Goal: Task Accomplishment & Management: Manage account settings

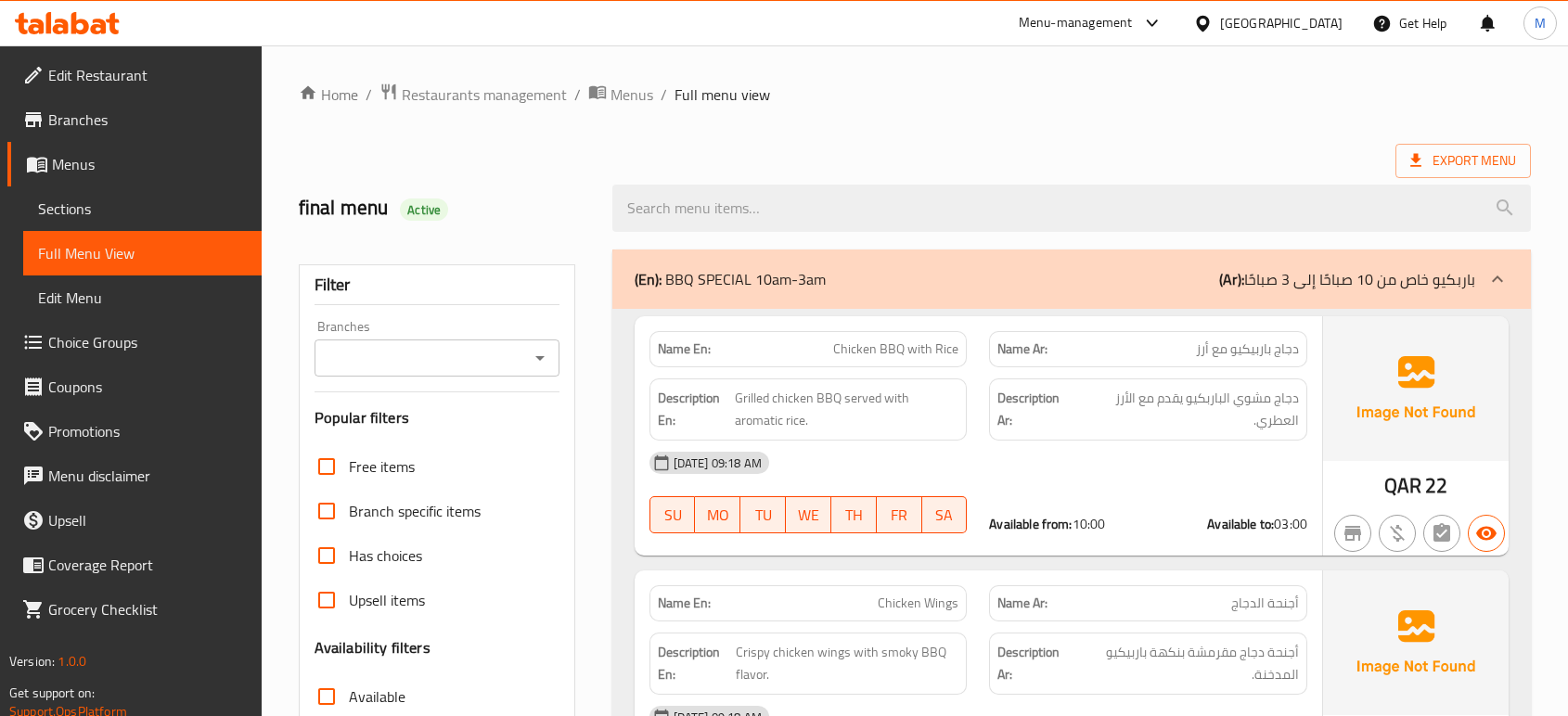
scroll to position [11968, 0]
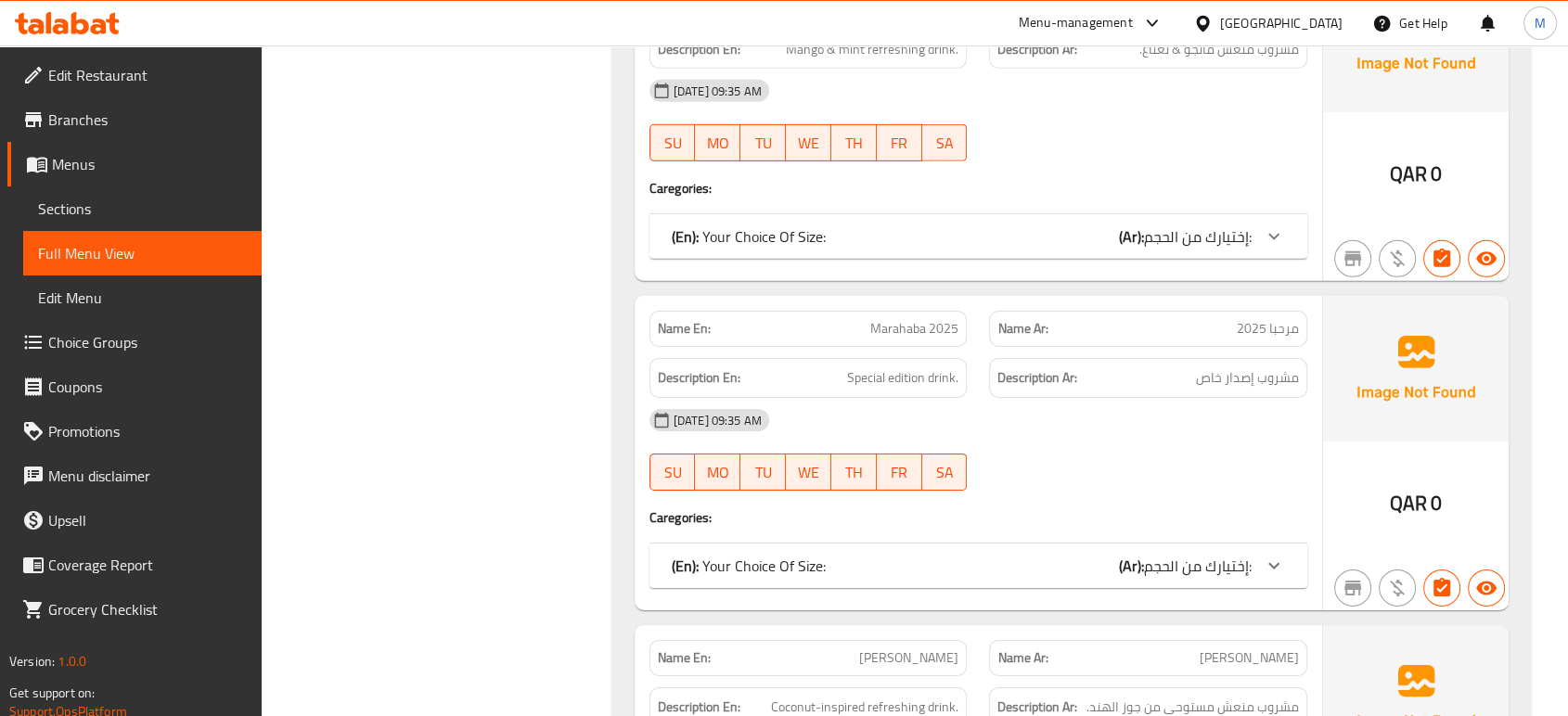
scroll to position [12956, 0]
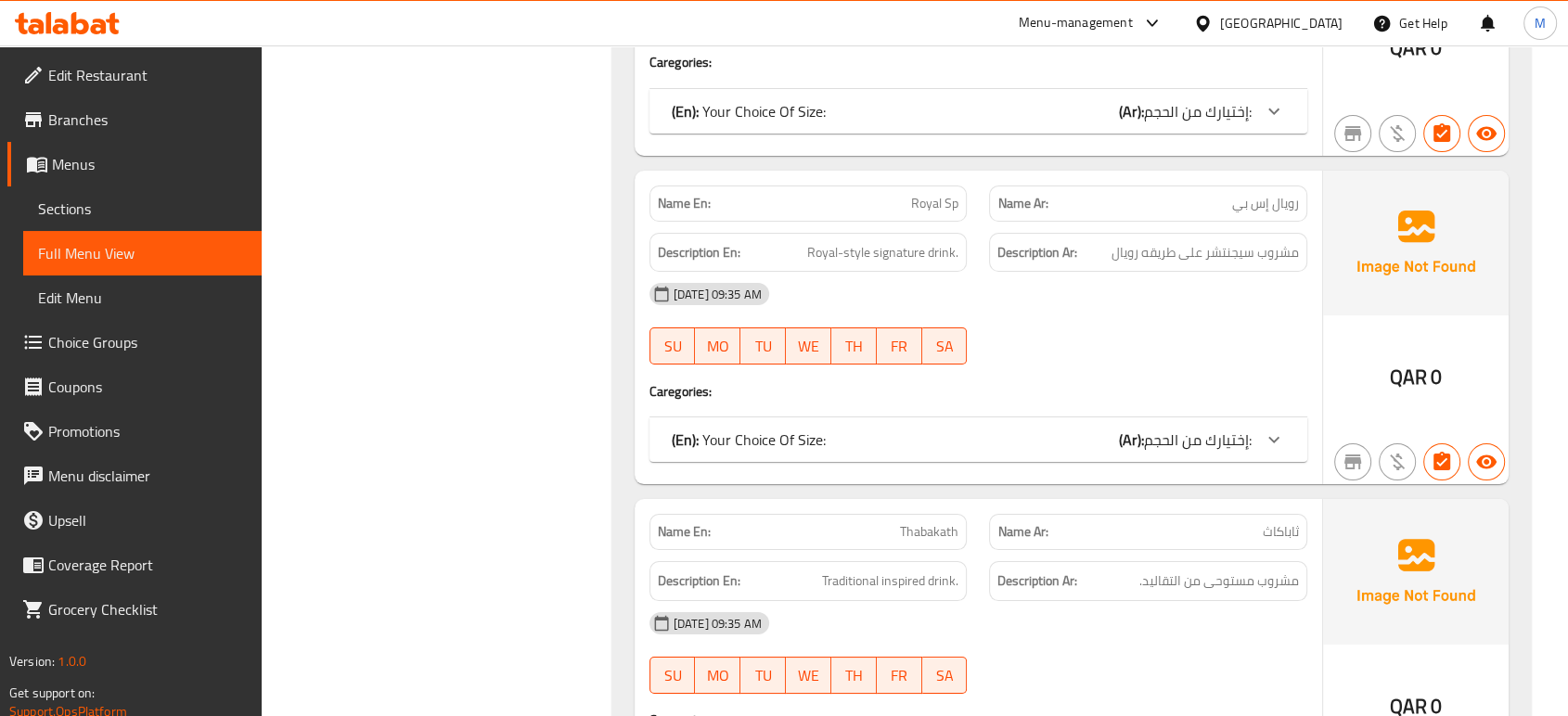
scroll to position [14069, 0]
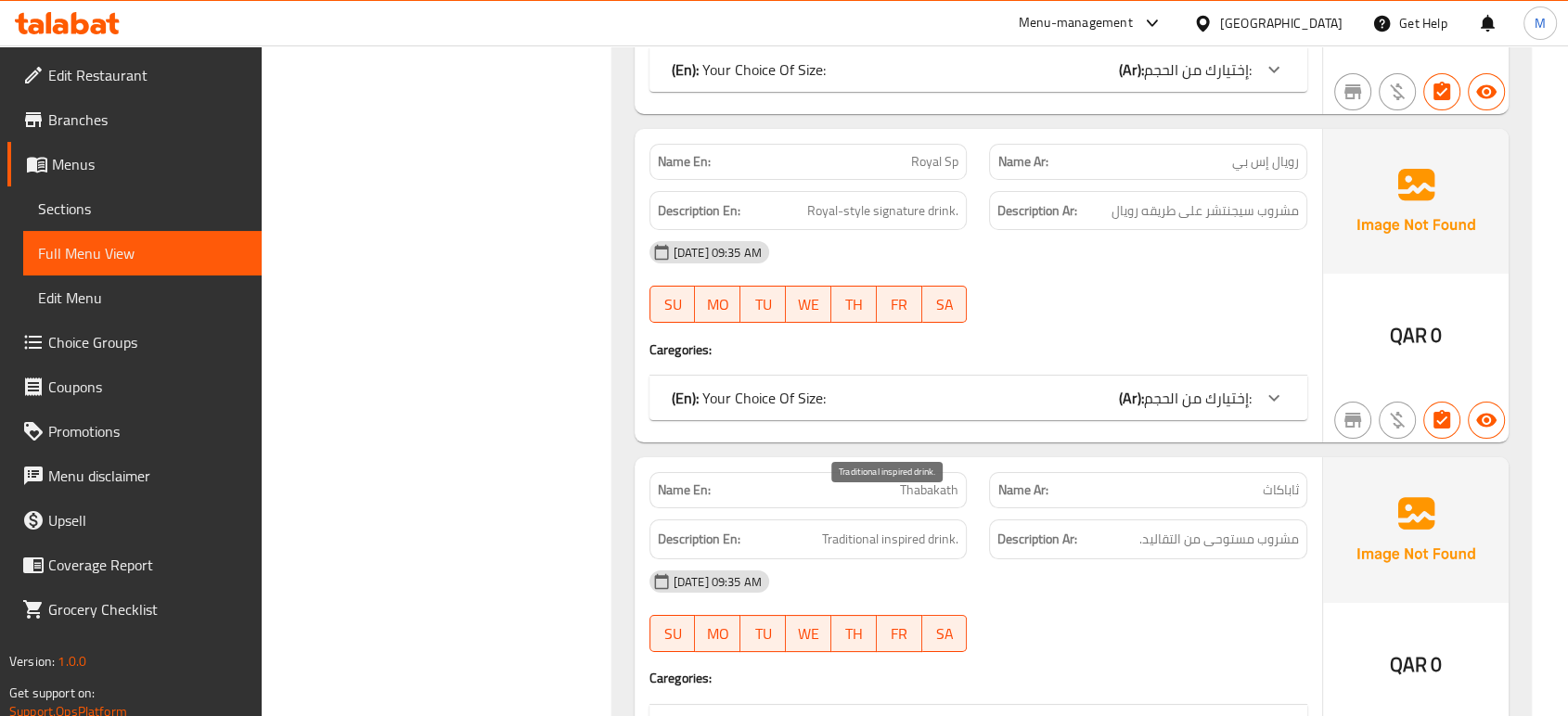
click at [905, 528] on span "Traditional inspired drink." at bounding box center [890, 539] width 136 height 23
copy span "Traditional inspired drink."
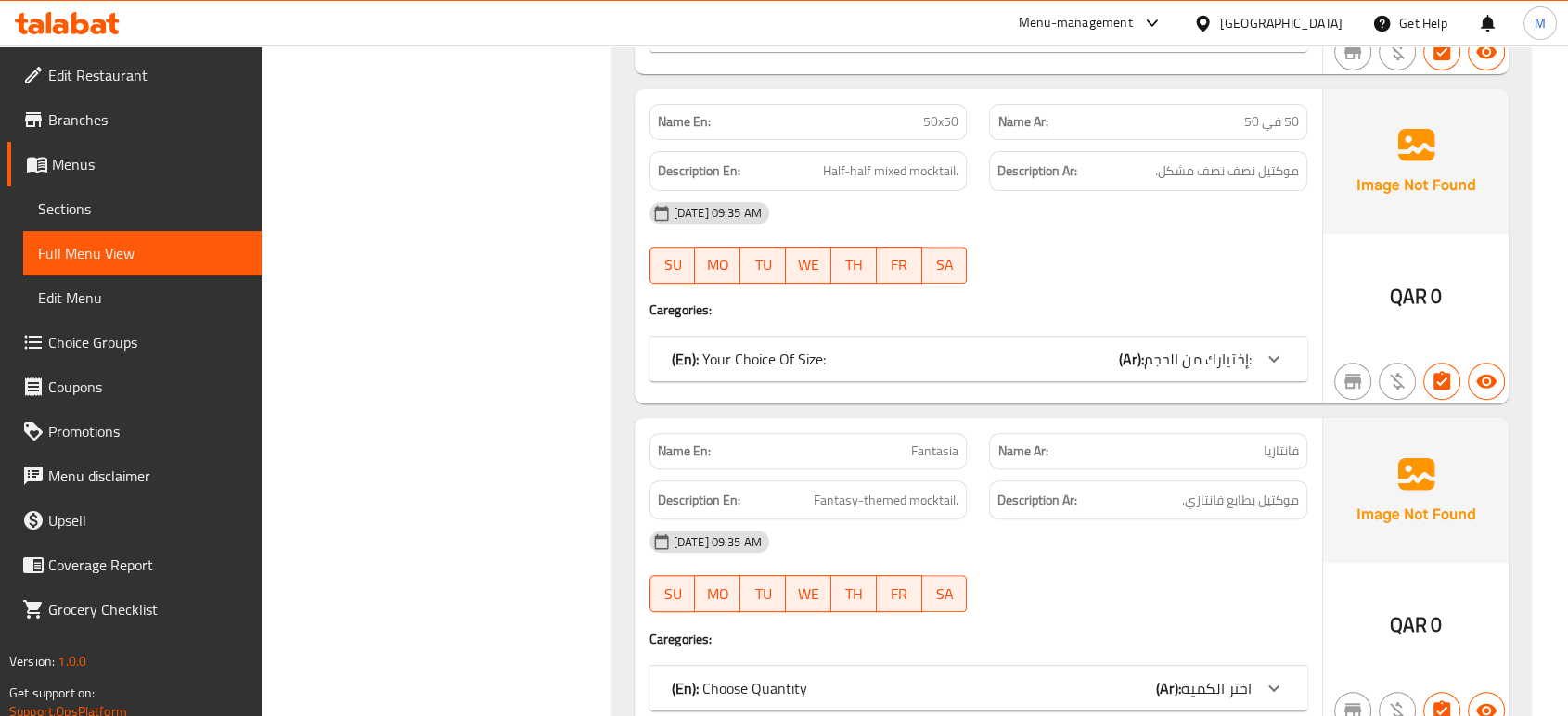
scroll to position [14769, 0]
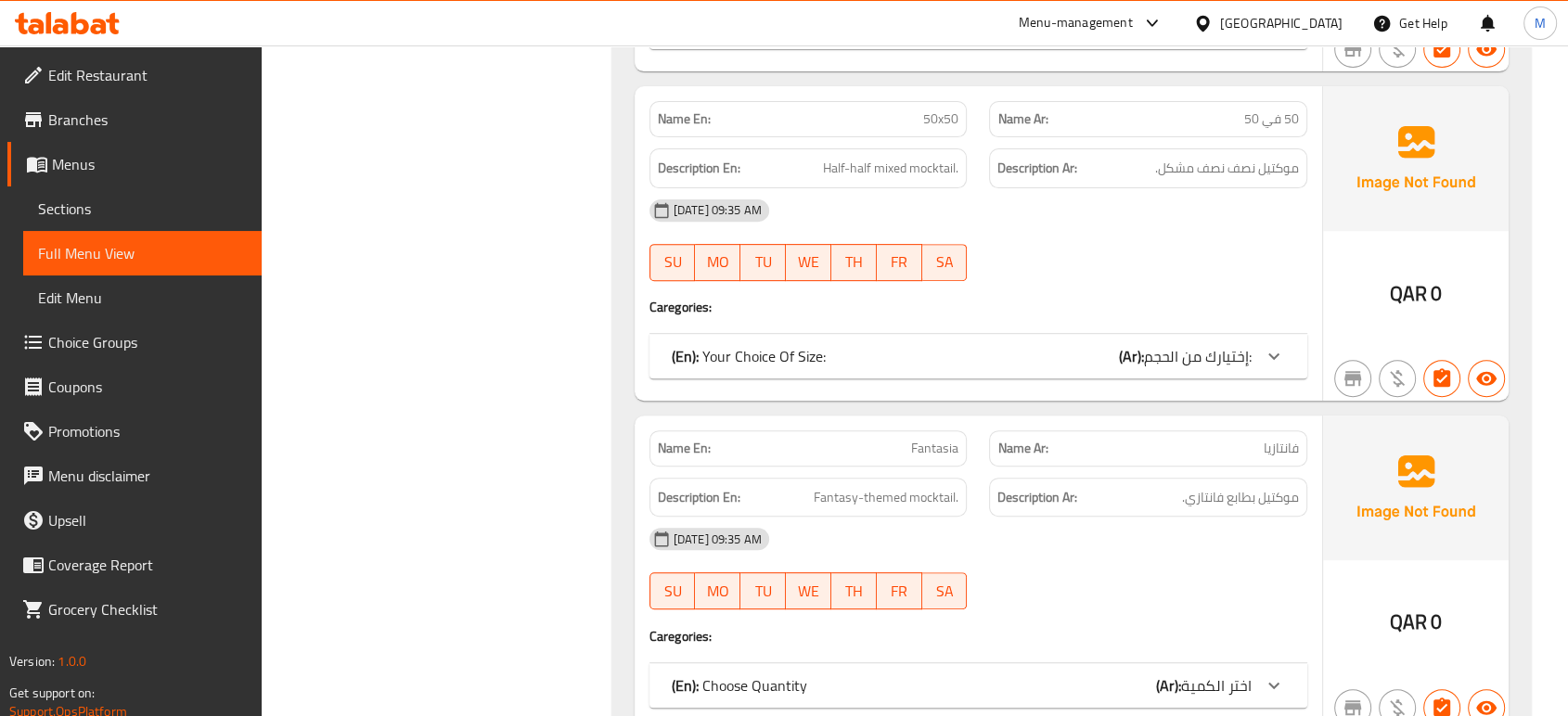
click at [1159, 627] on h4 "Caregories:" at bounding box center [977, 635] width 657 height 18
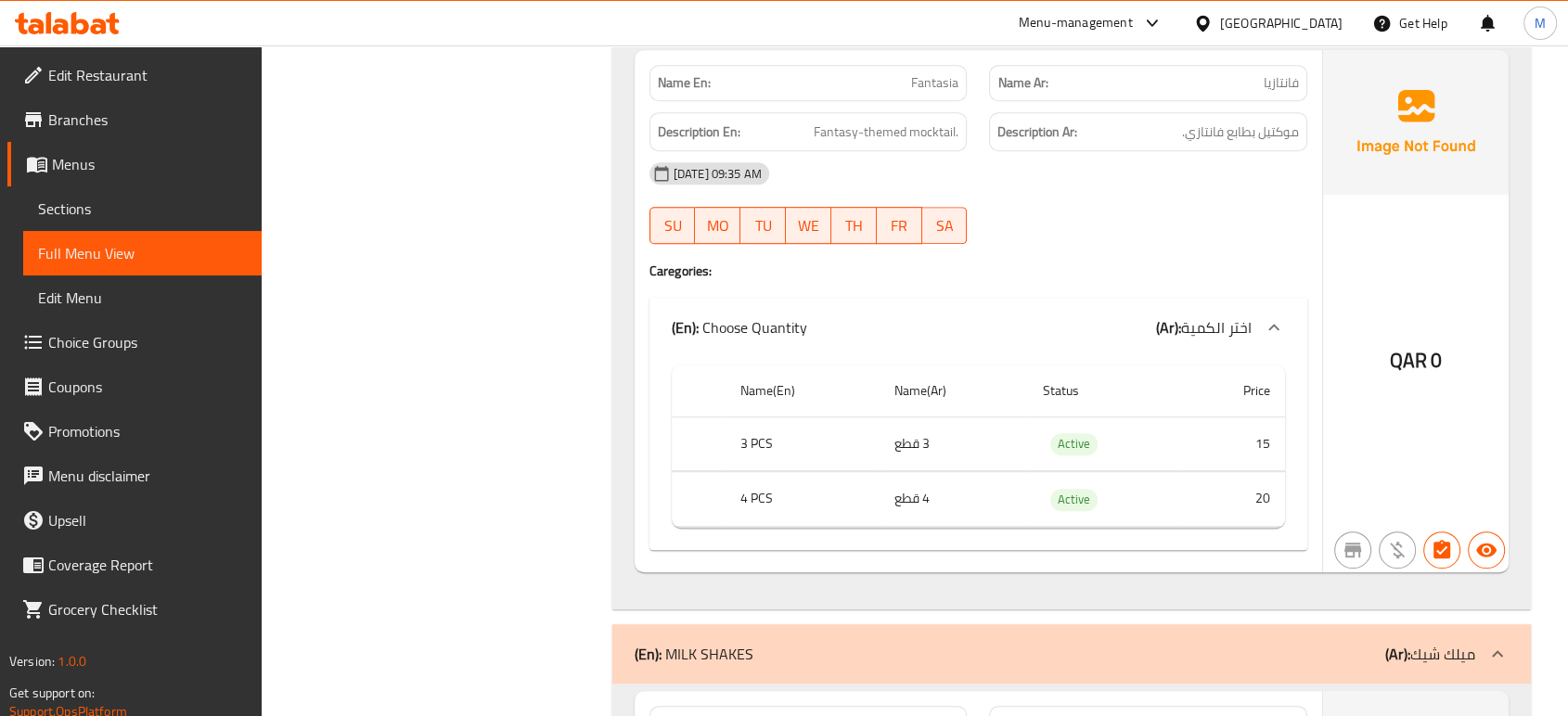
scroll to position [15140, 0]
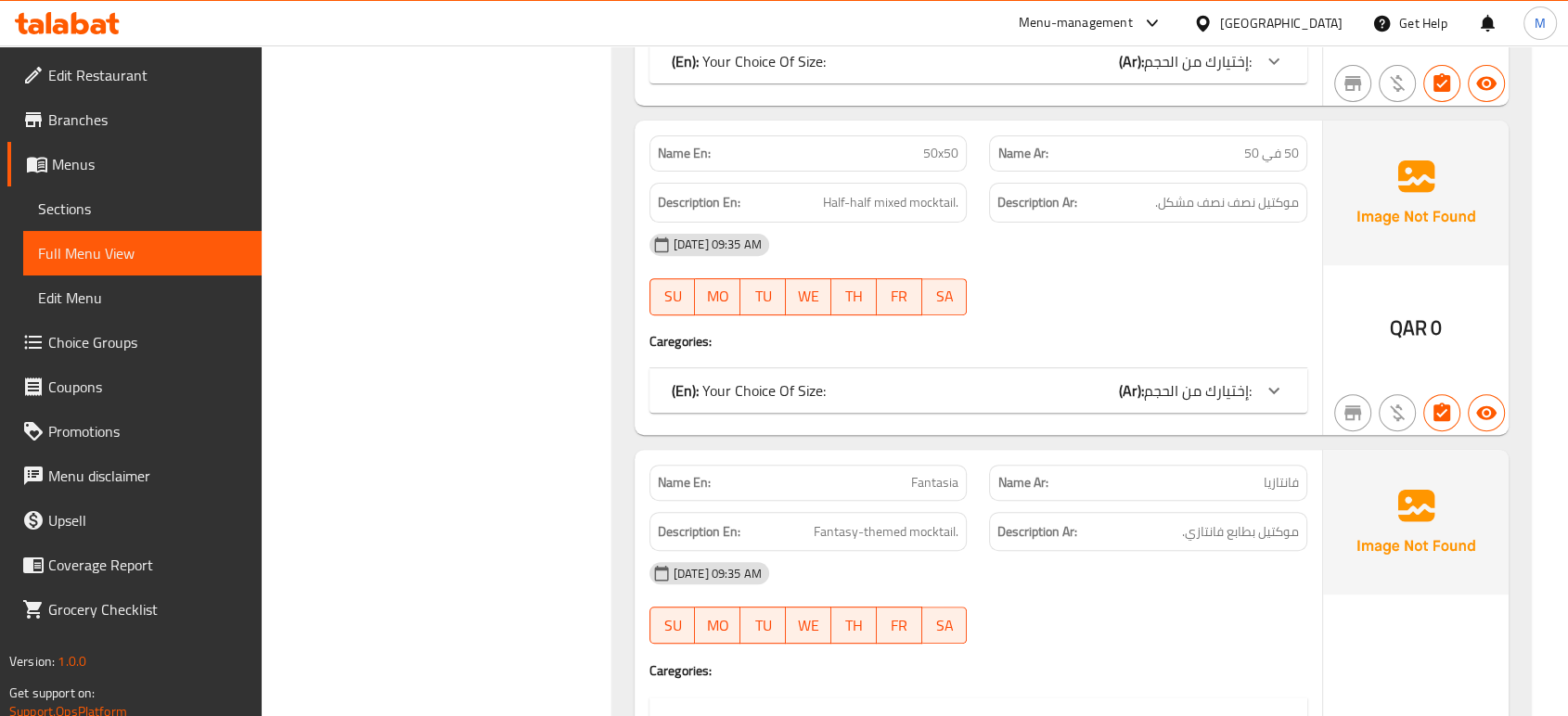
scroll to position [14728, 0]
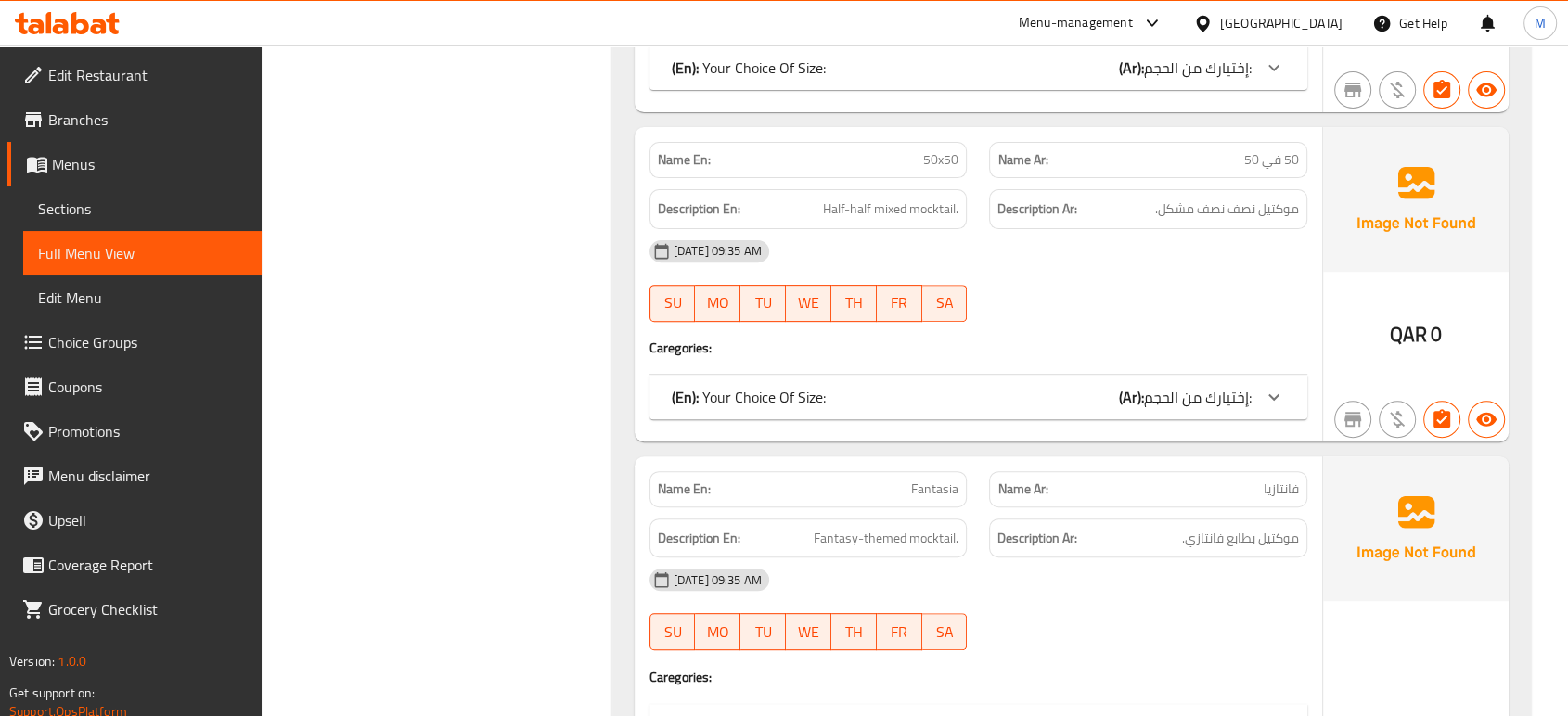
click at [1081, 596] on div "20-08-2025 09:35 AM SU MO TU WE TH FR SA" at bounding box center [978, 609] width 680 height 104
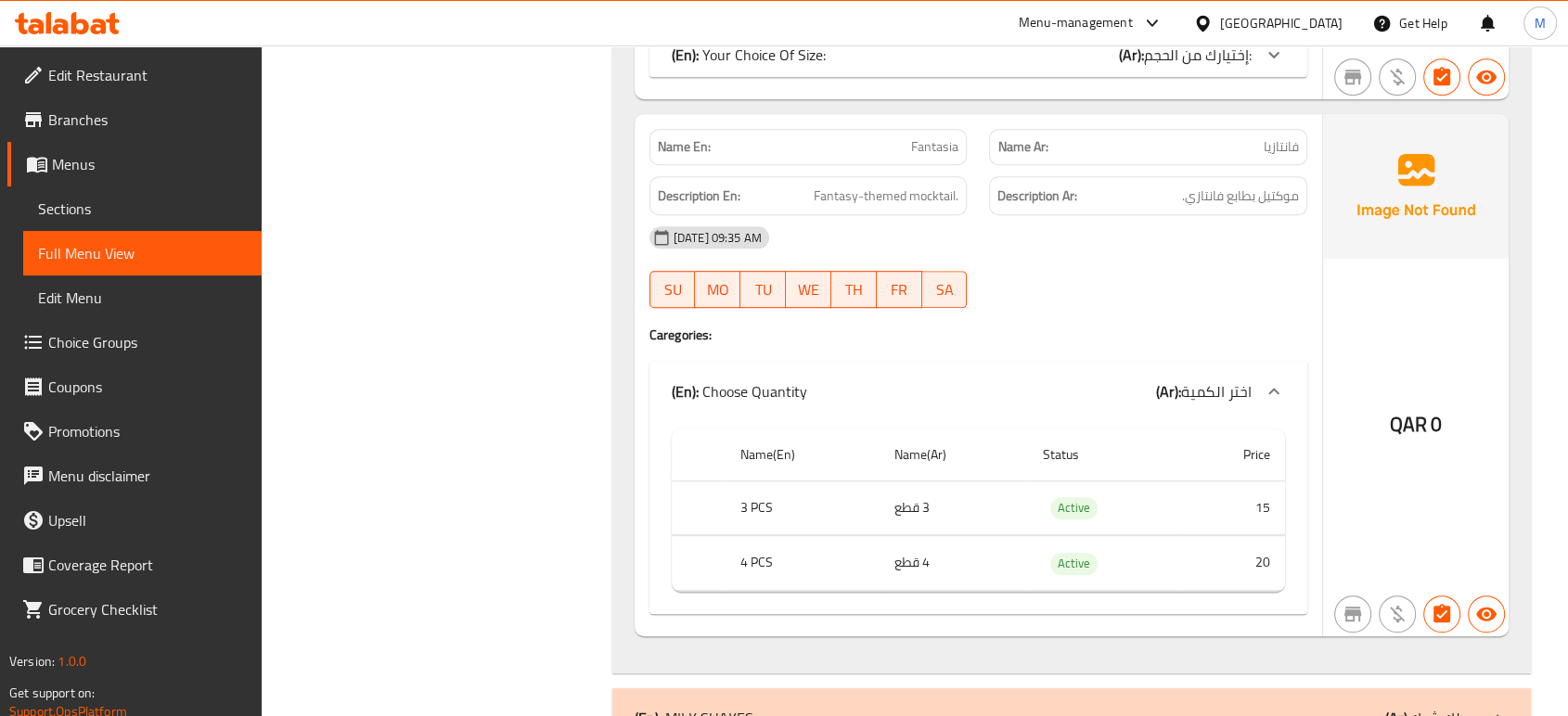
scroll to position [34205, 0]
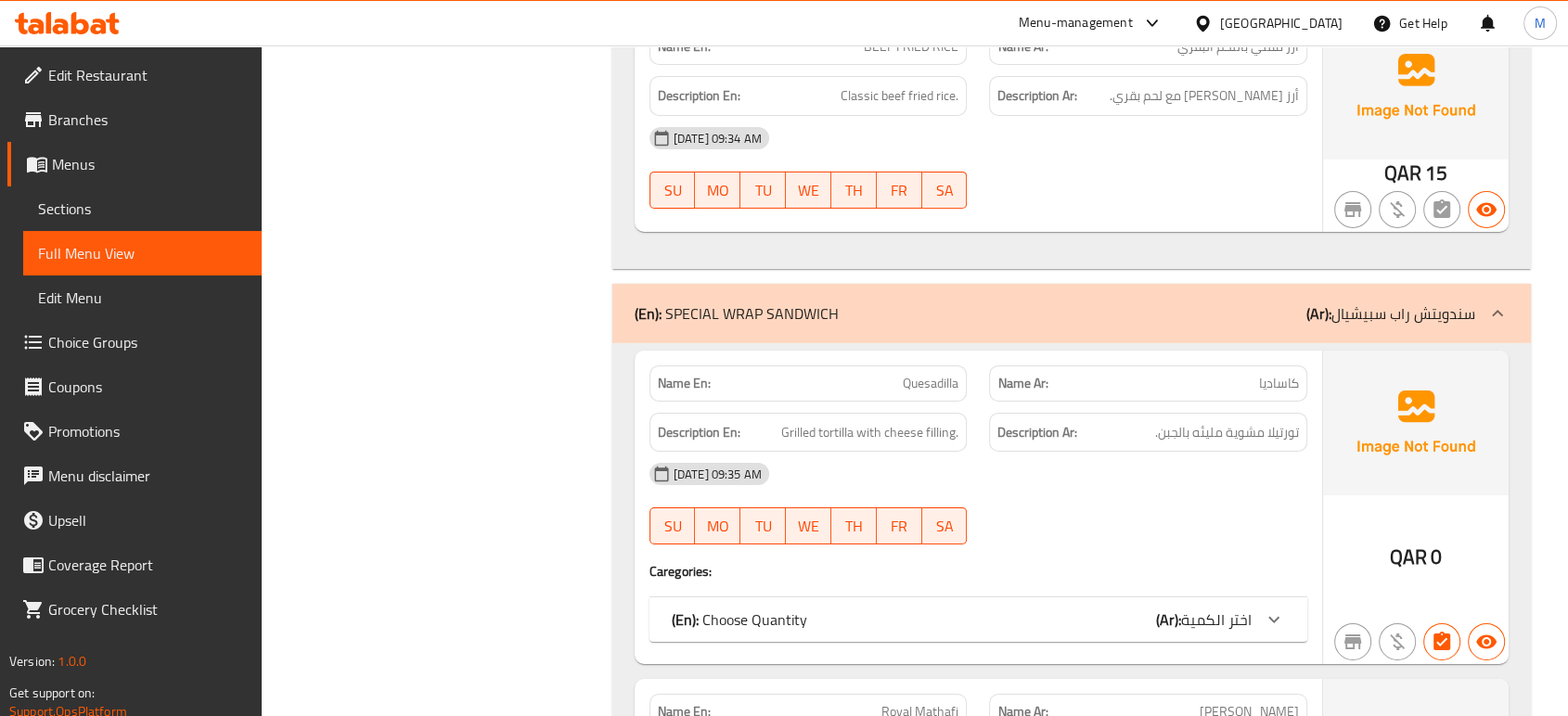
scroll to position [34412, 0]
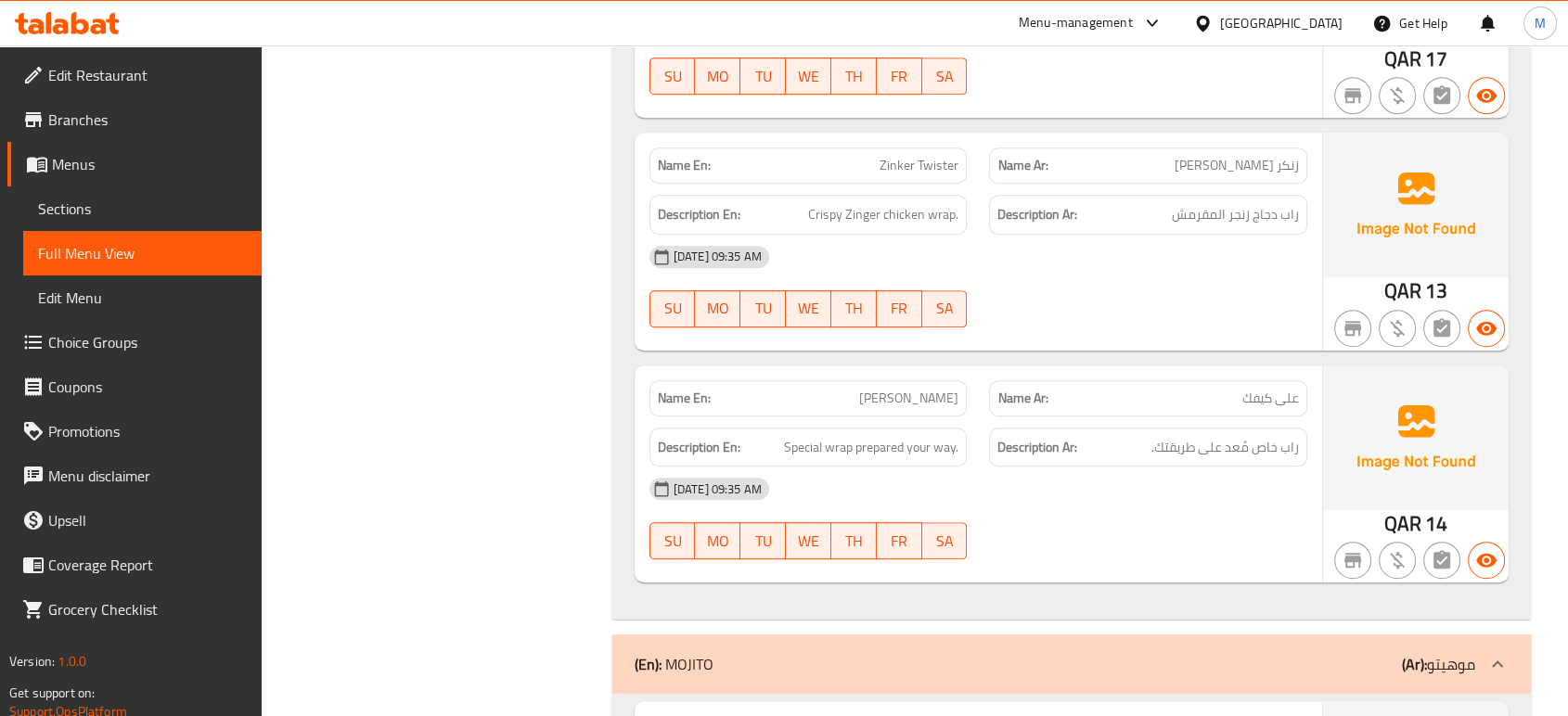
scroll to position [36348, 0]
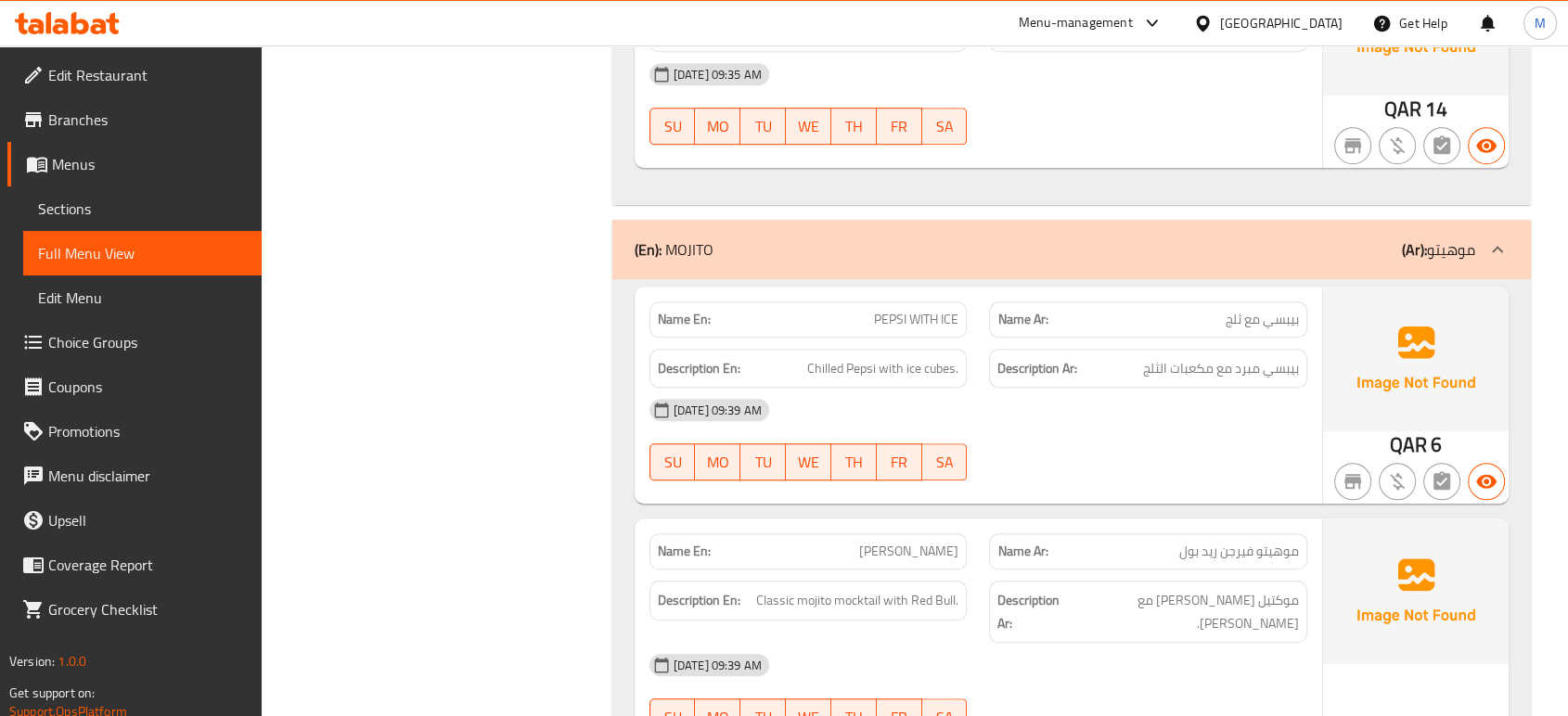
scroll to position [36760, 0]
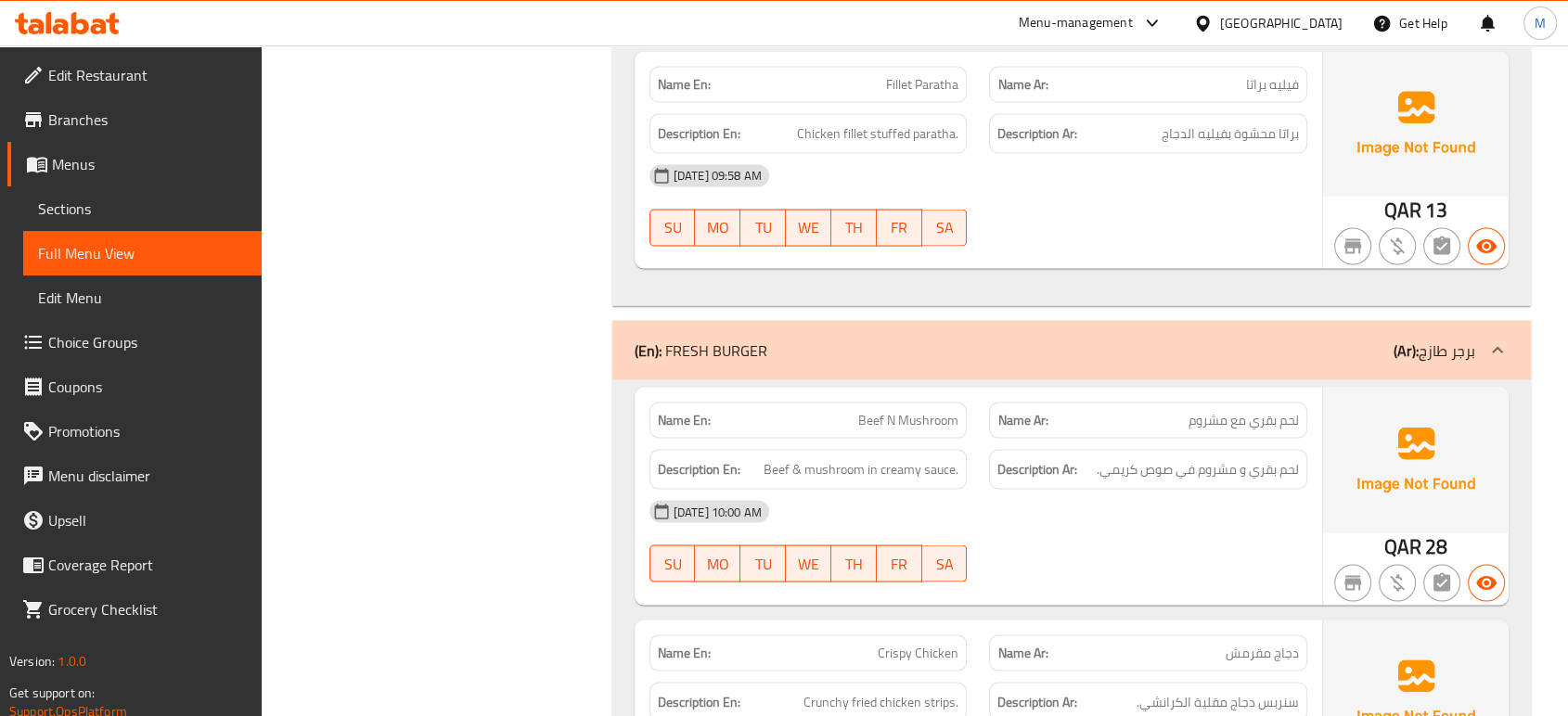
scroll to position [39026, 0]
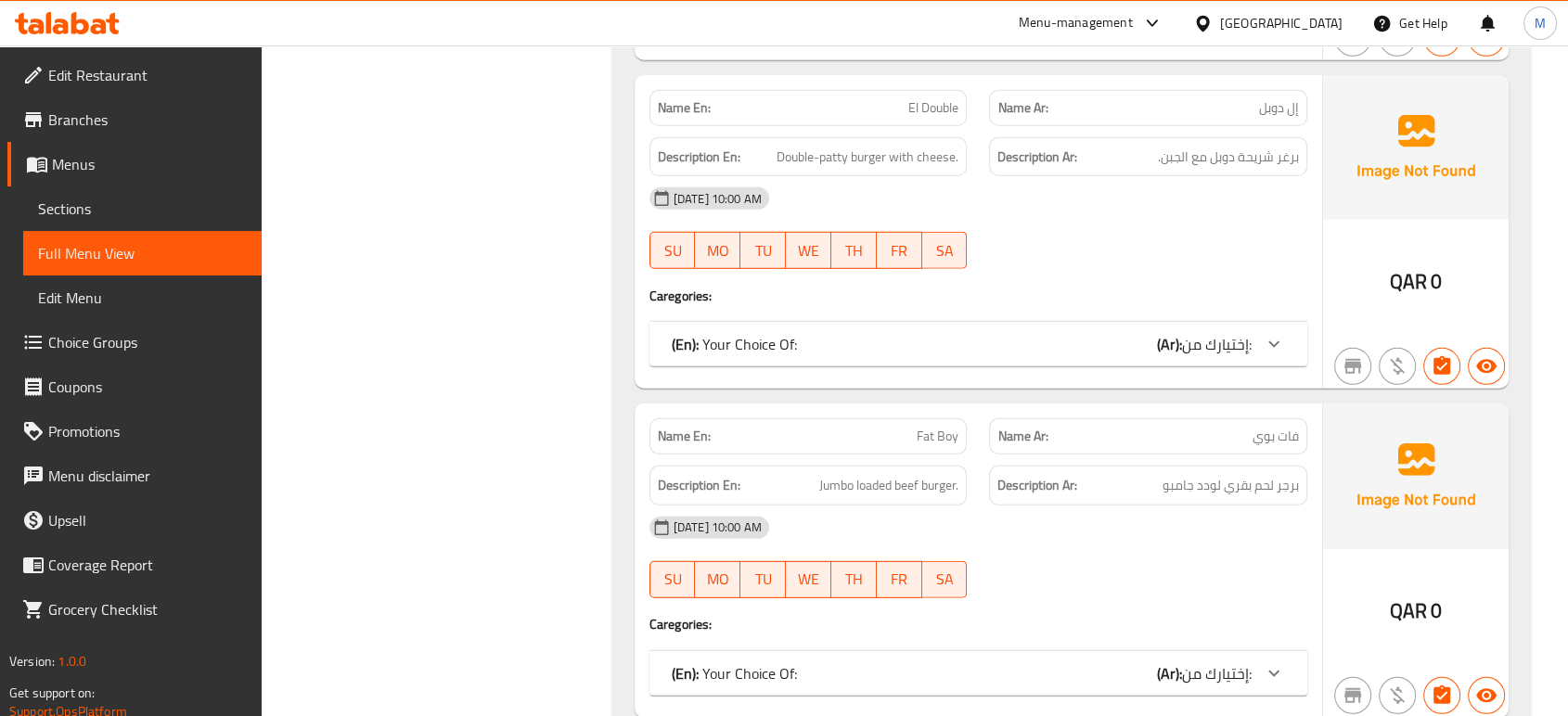
scroll to position [40510, 0]
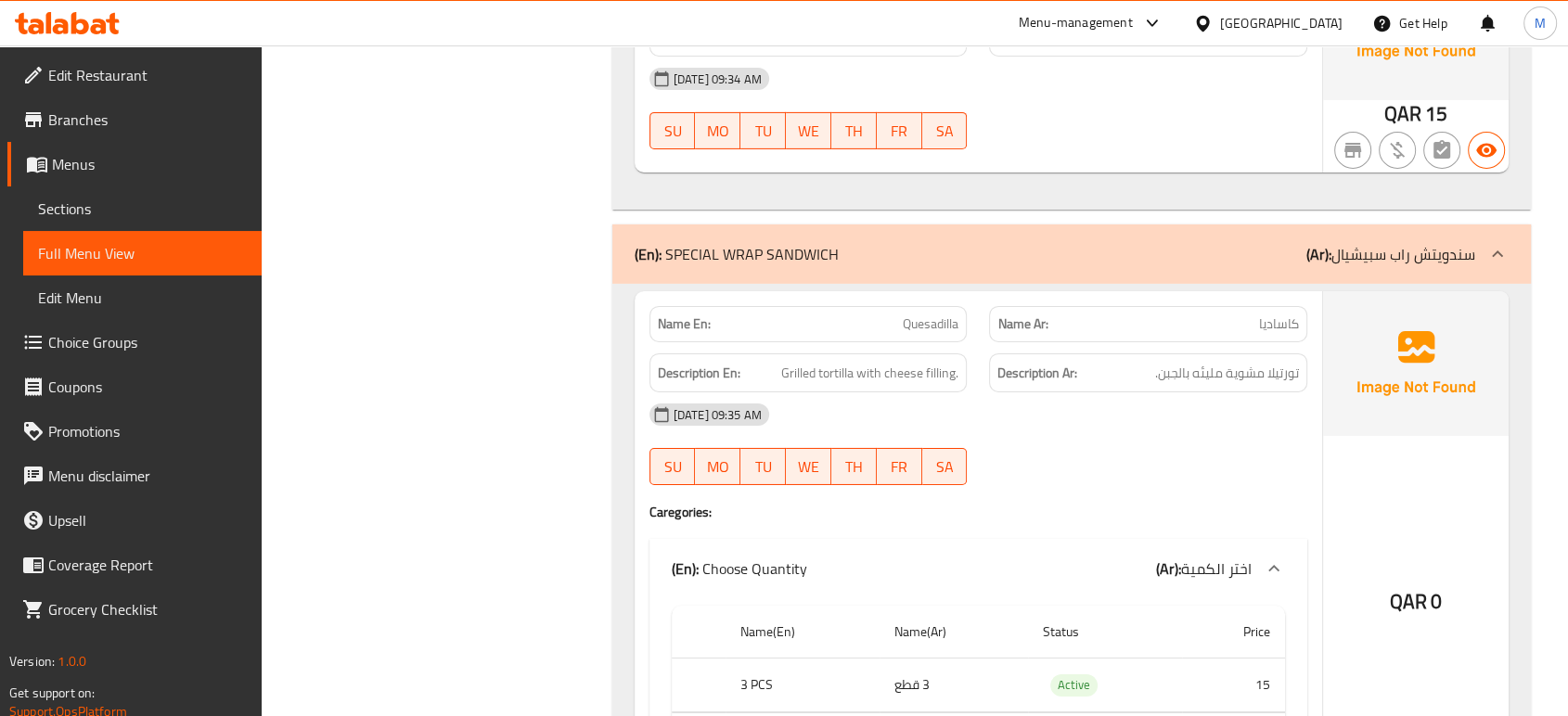
scroll to position [2463, 0]
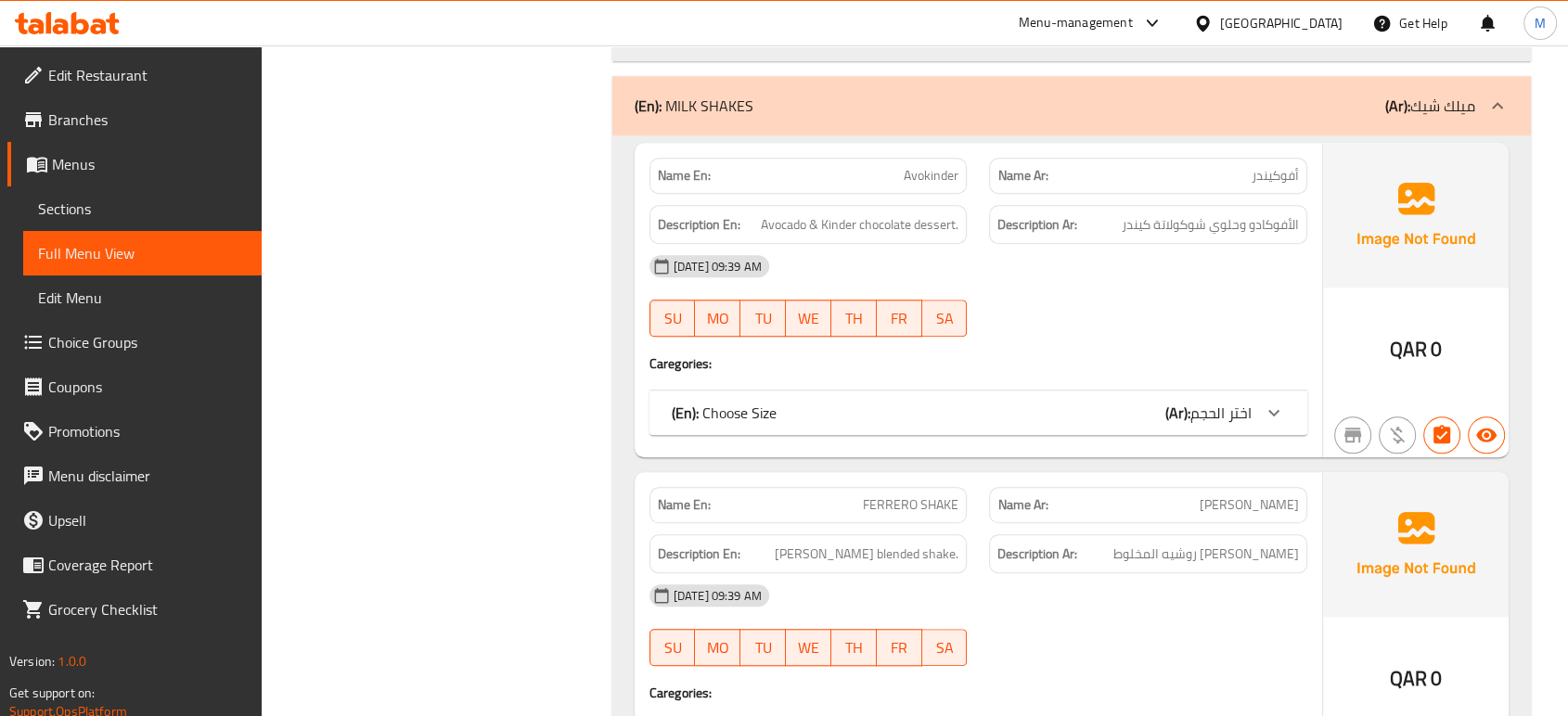
scroll to position [15689, 0]
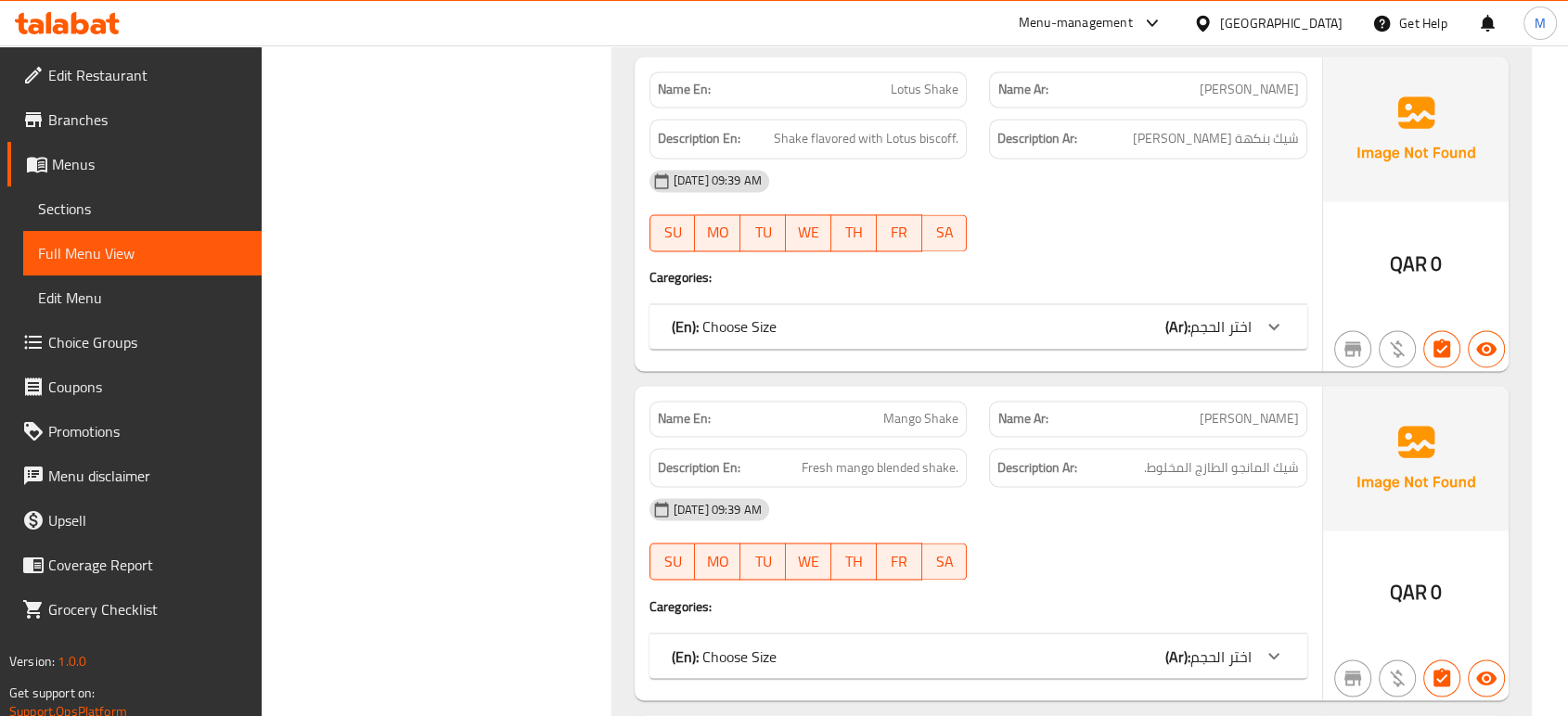
scroll to position [16967, 0]
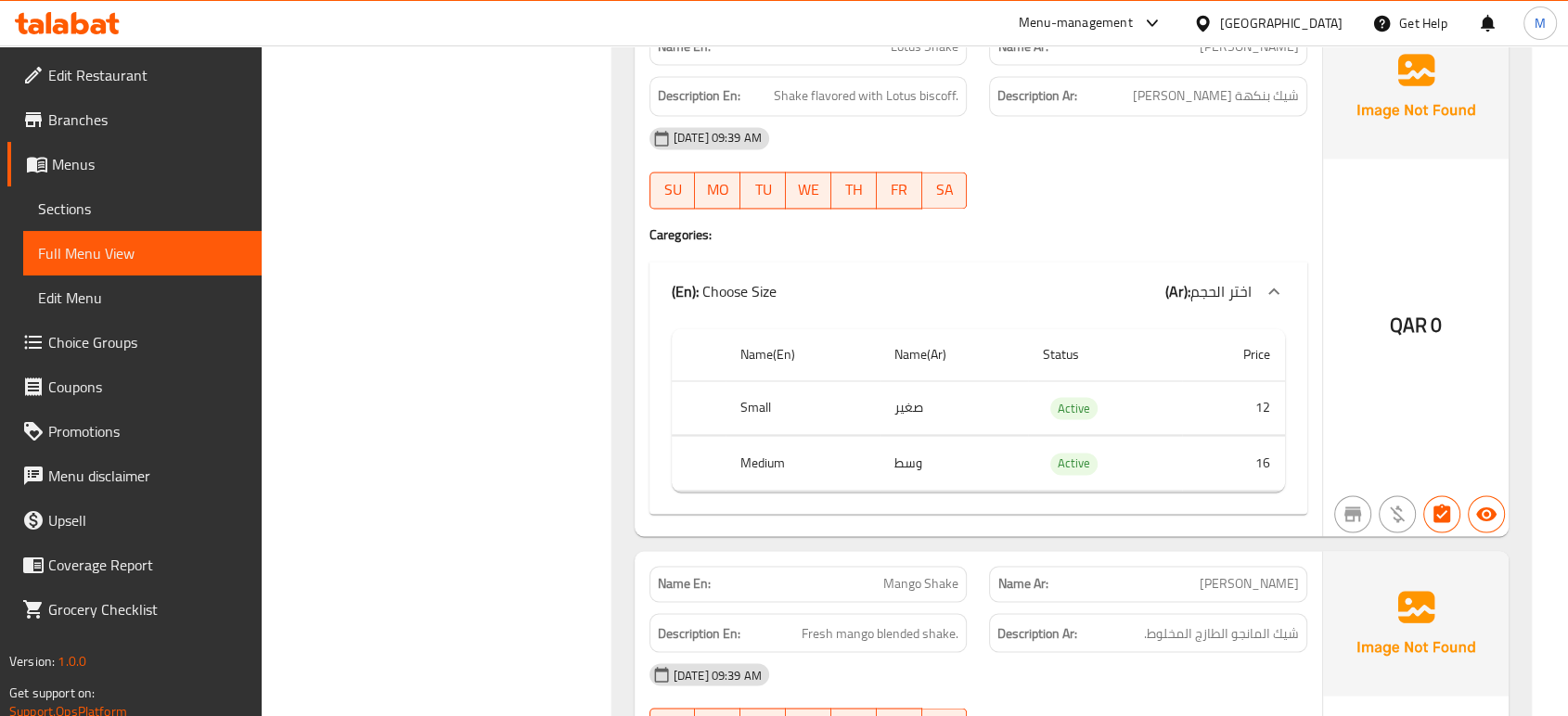
scroll to position [17503, 0]
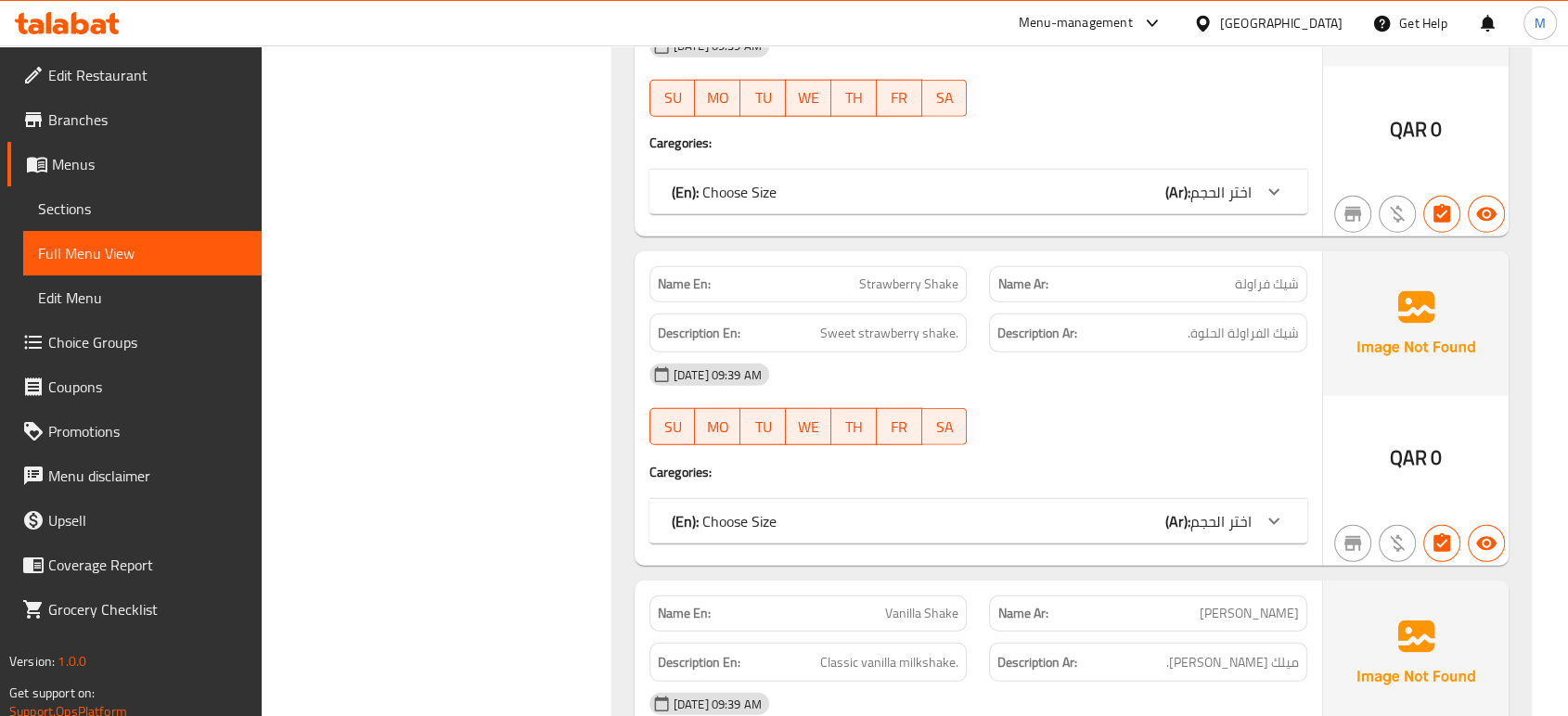
scroll to position [18861, 0]
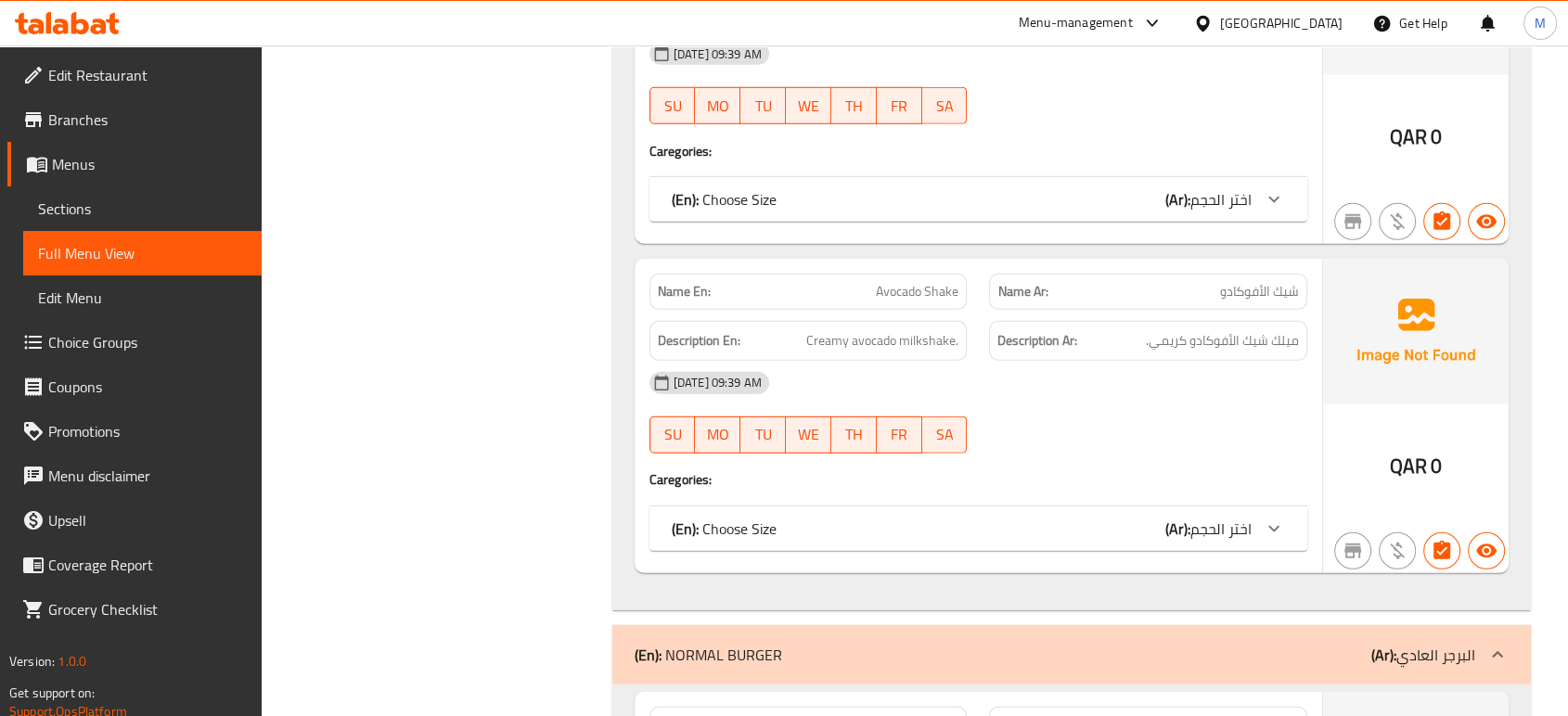
scroll to position [19521, 0]
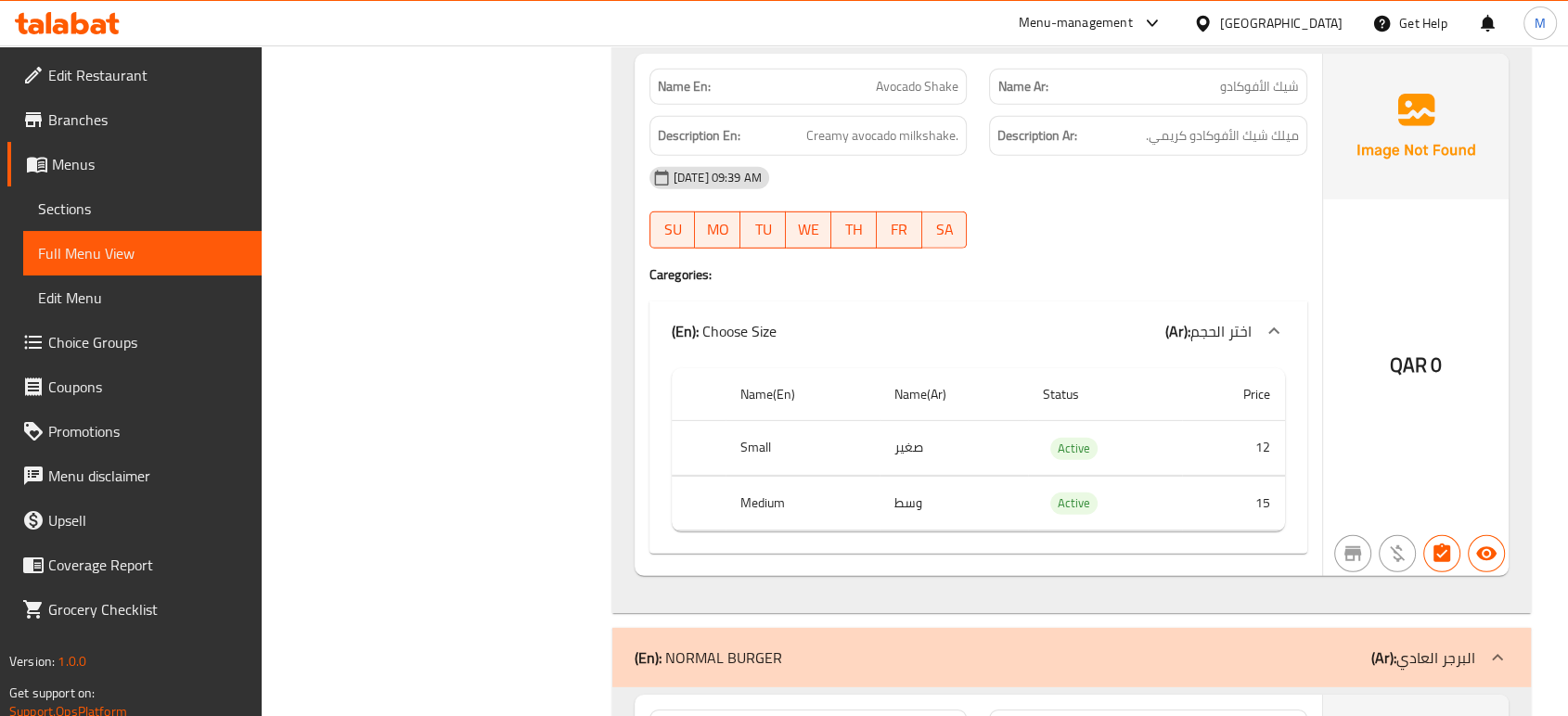
scroll to position [19686, 0]
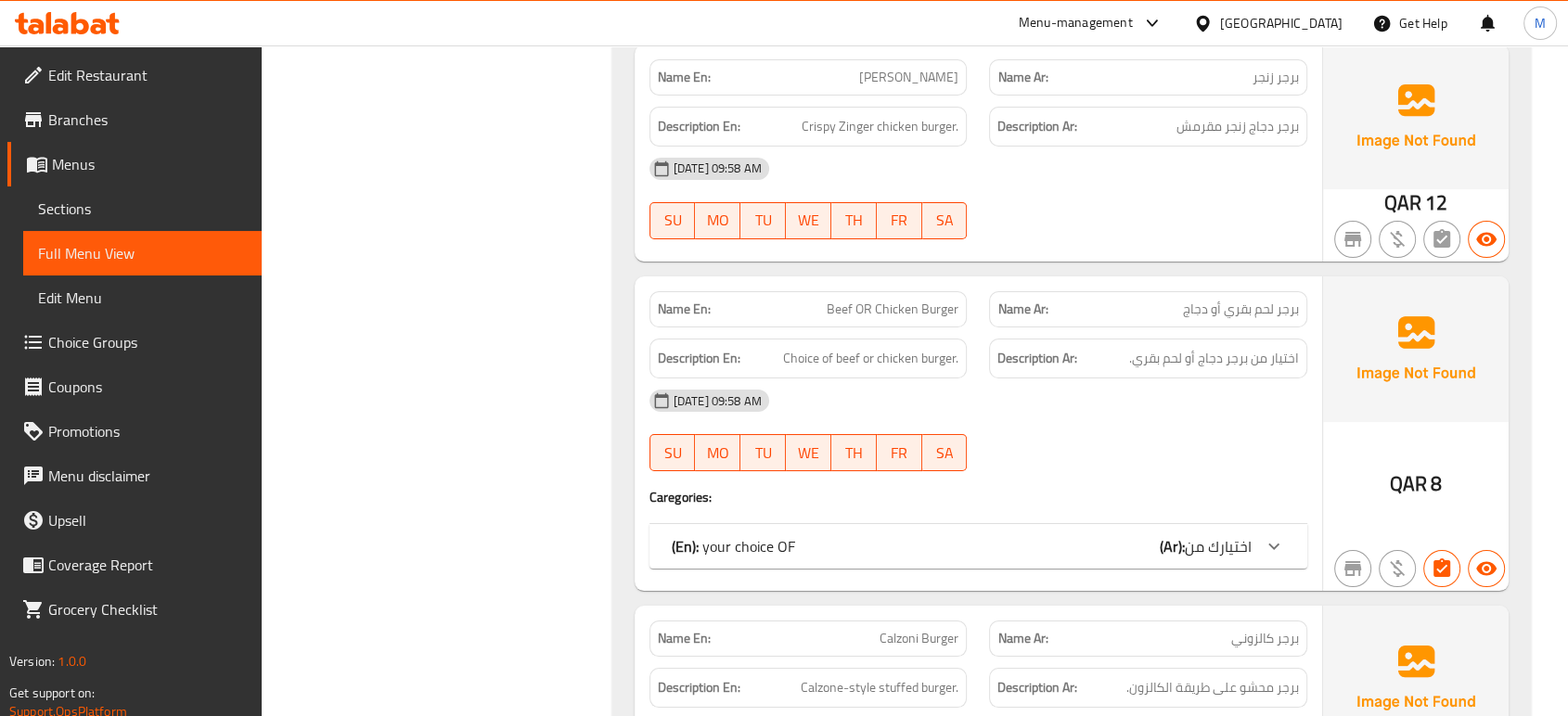
scroll to position [21045, 0]
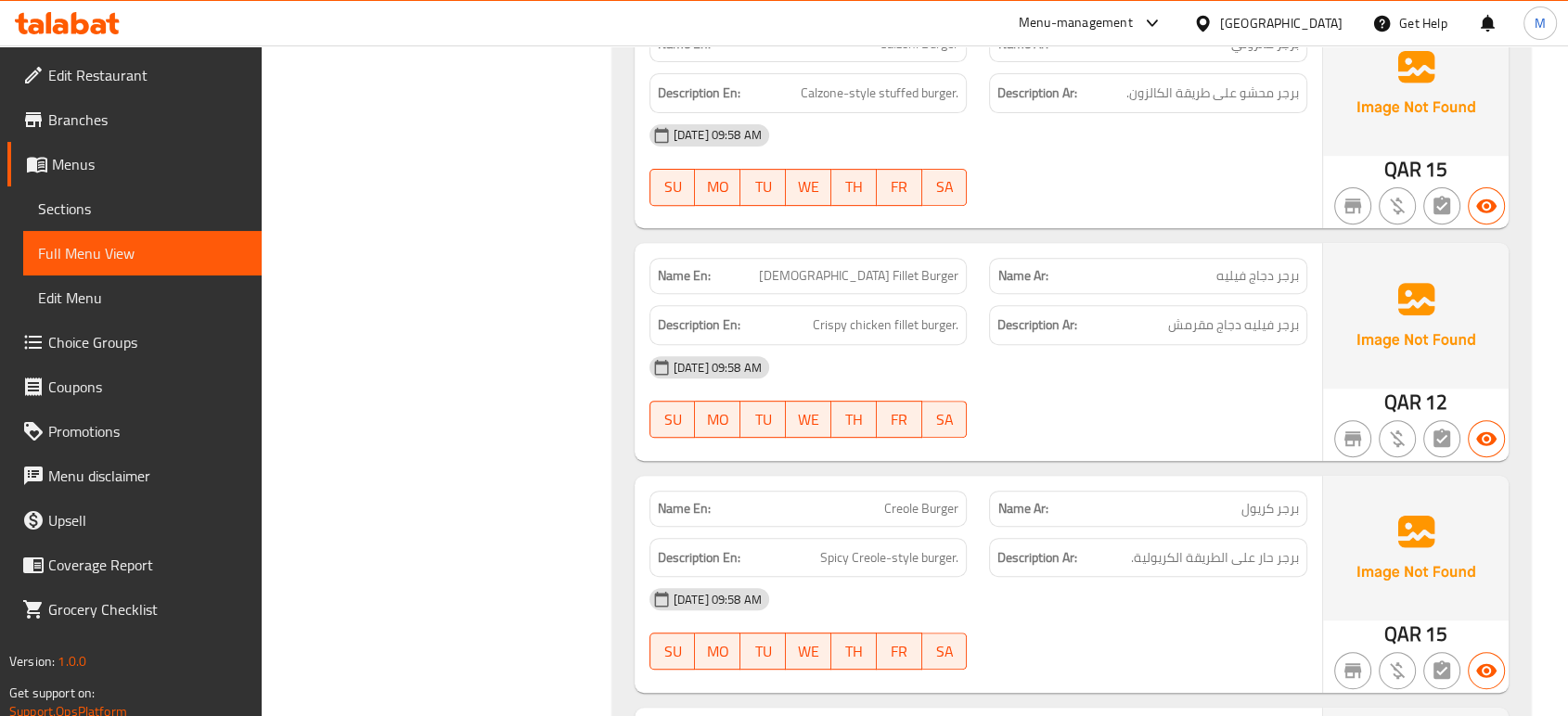
scroll to position [21842, 0]
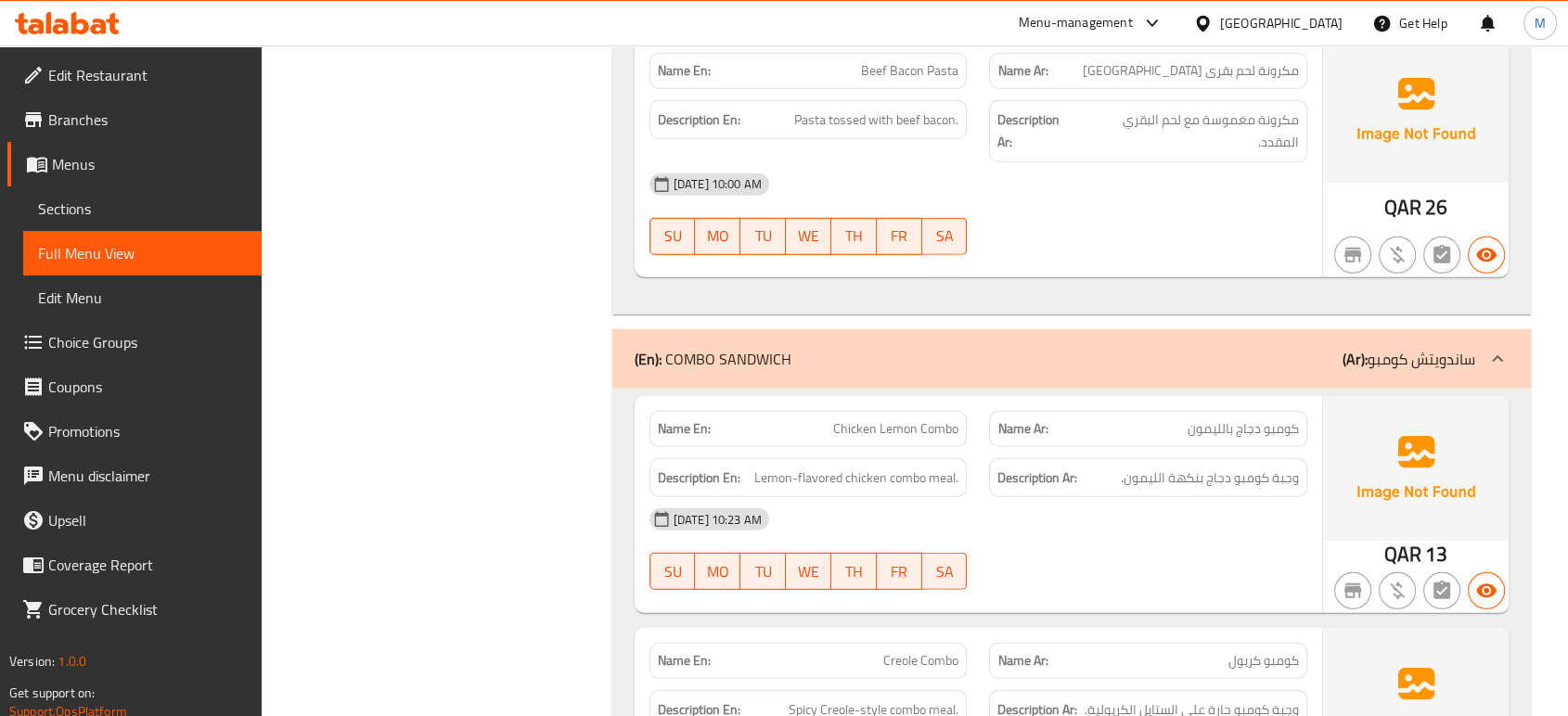
scroll to position [26416, 0]
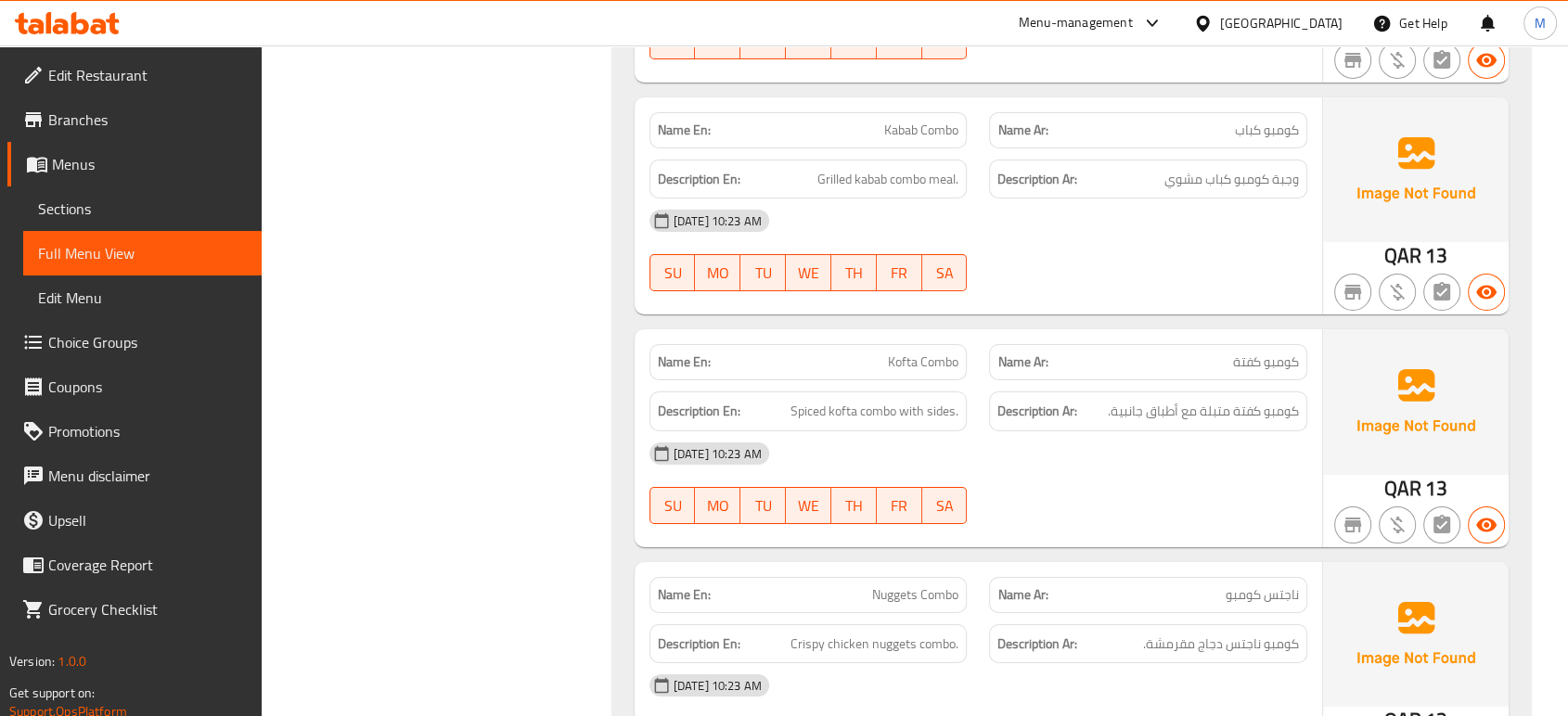
scroll to position [27611, 0]
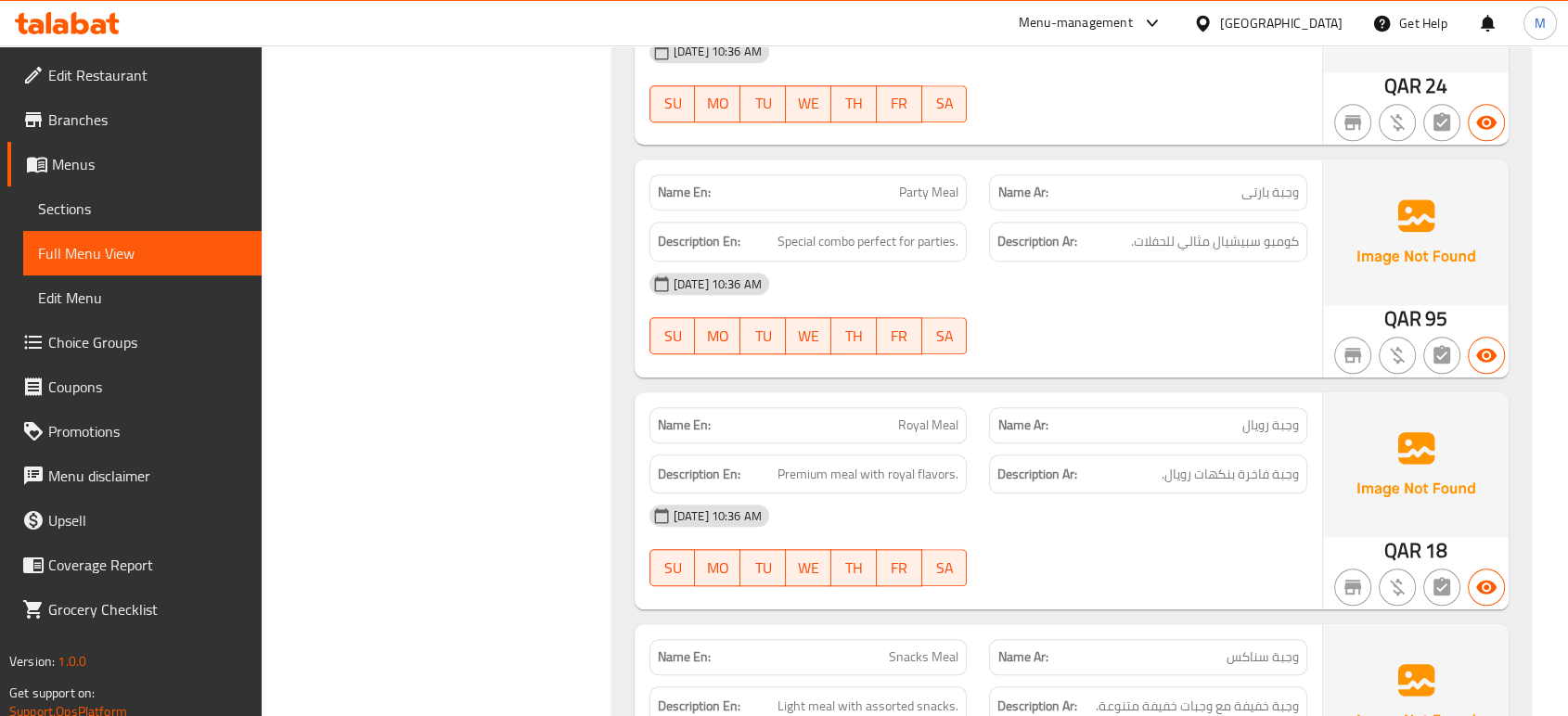
scroll to position [30000, 0]
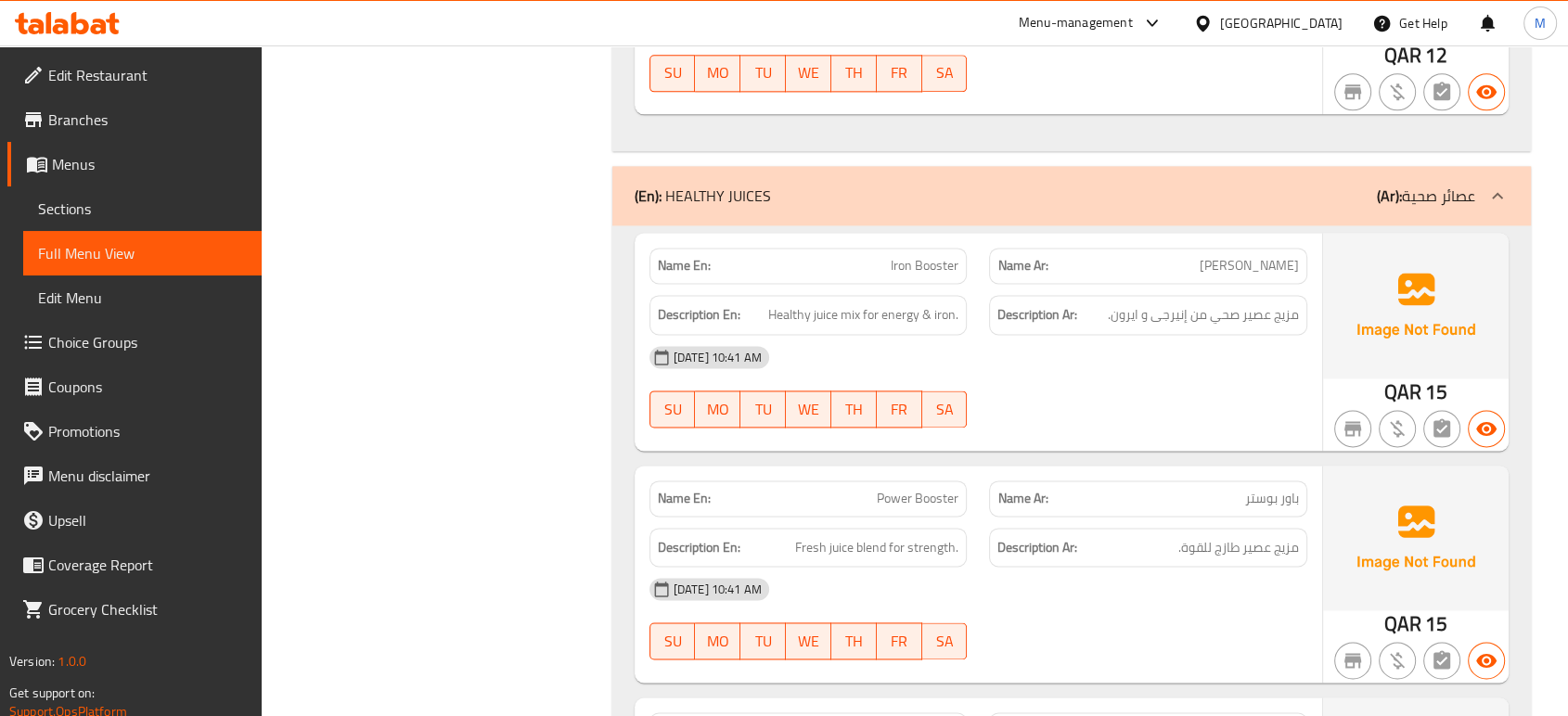
scroll to position [30741, 0]
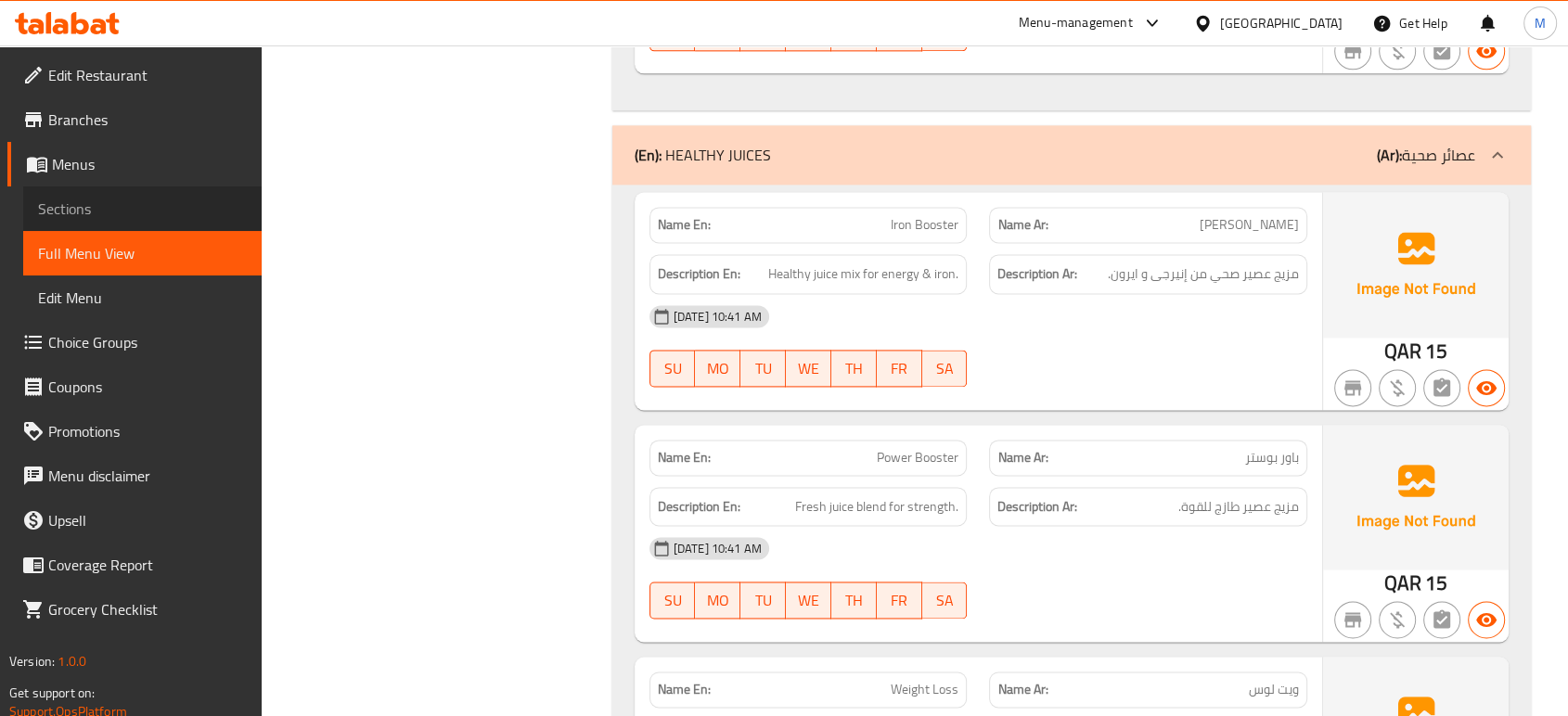
click at [119, 205] on span "Sections" at bounding box center [142, 208] width 208 height 22
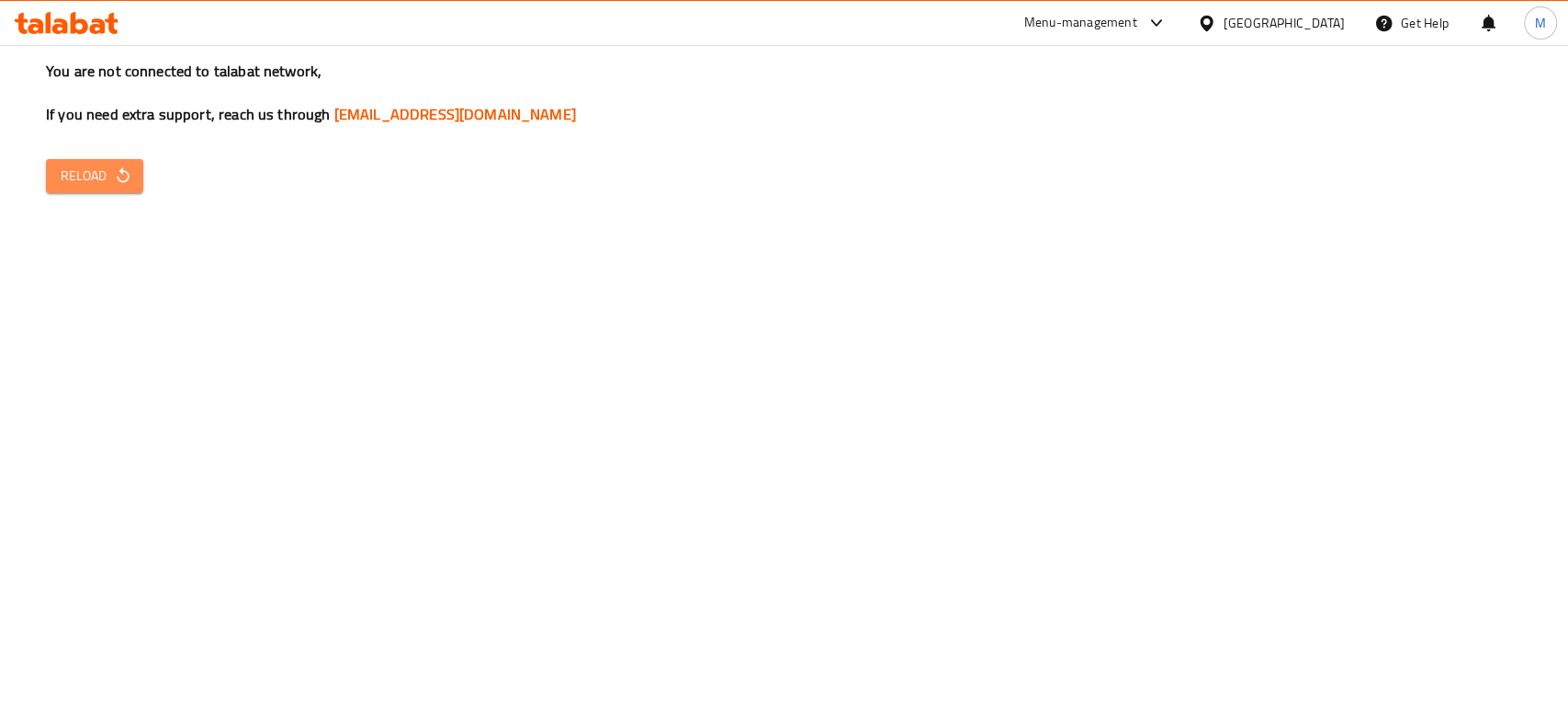
click at [61, 178] on span "Reload" at bounding box center [94, 176] width 68 height 23
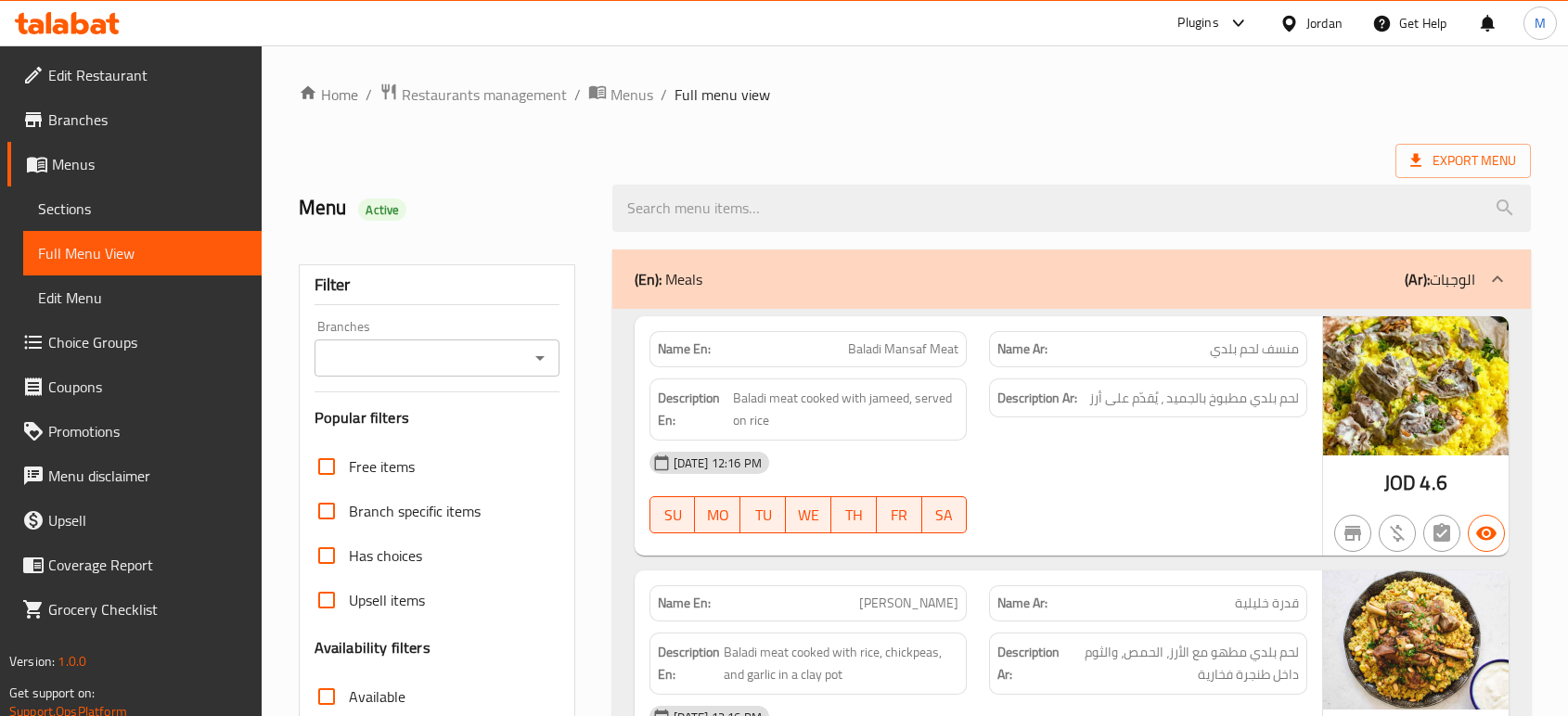
scroll to position [3557, 0]
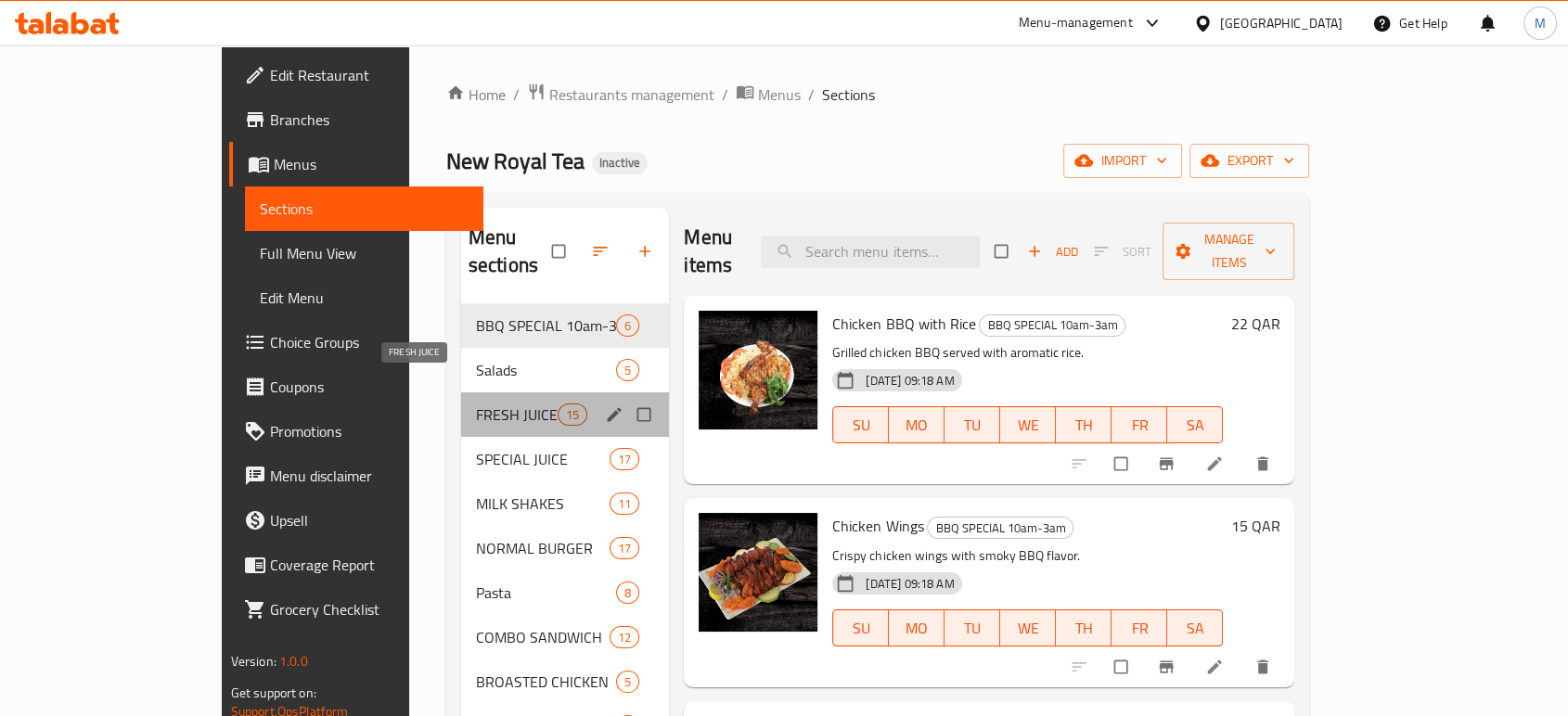
click at [476, 403] on span "FRESH JUICE" at bounding box center [517, 414] width 82 height 22
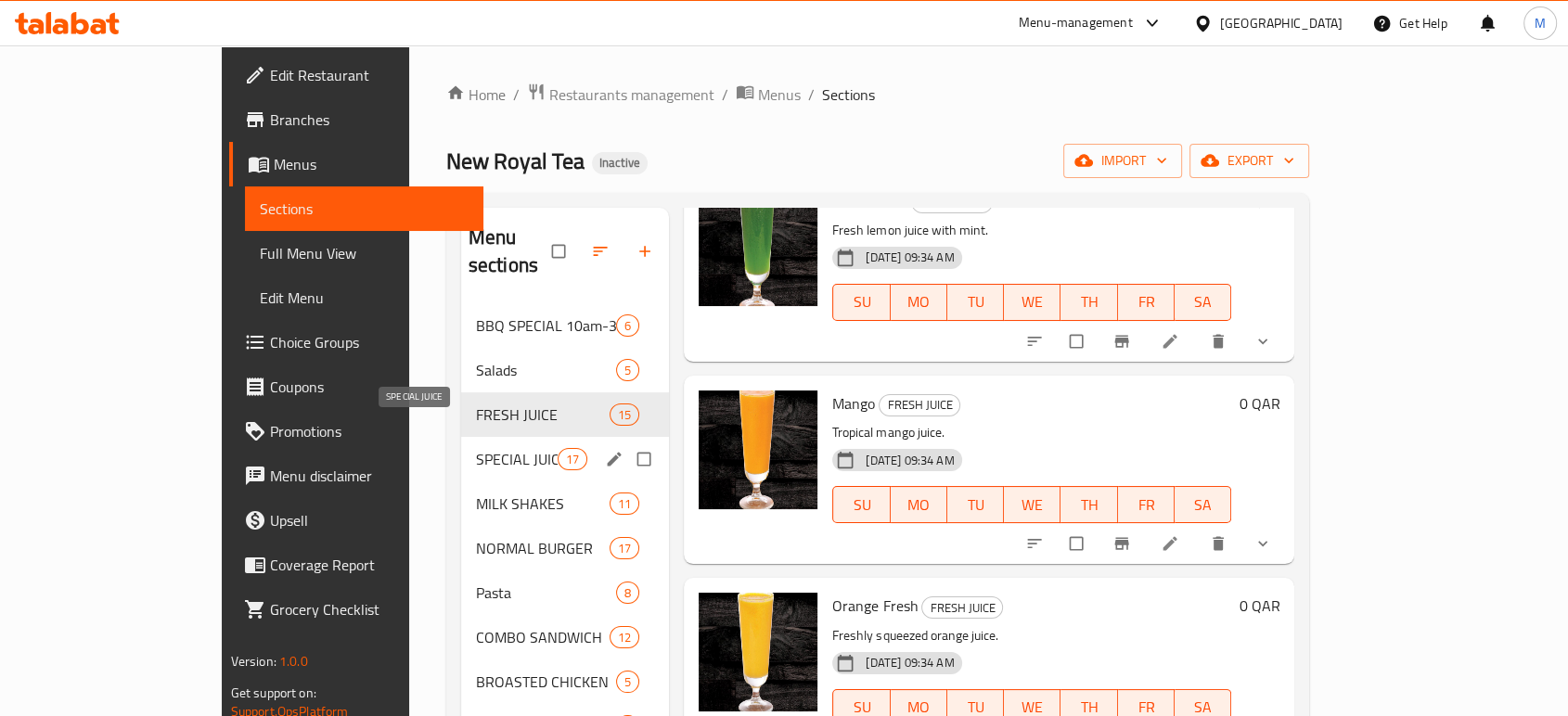
click at [476, 448] on span "SPECIAL JUICE" at bounding box center [517, 458] width 82 height 22
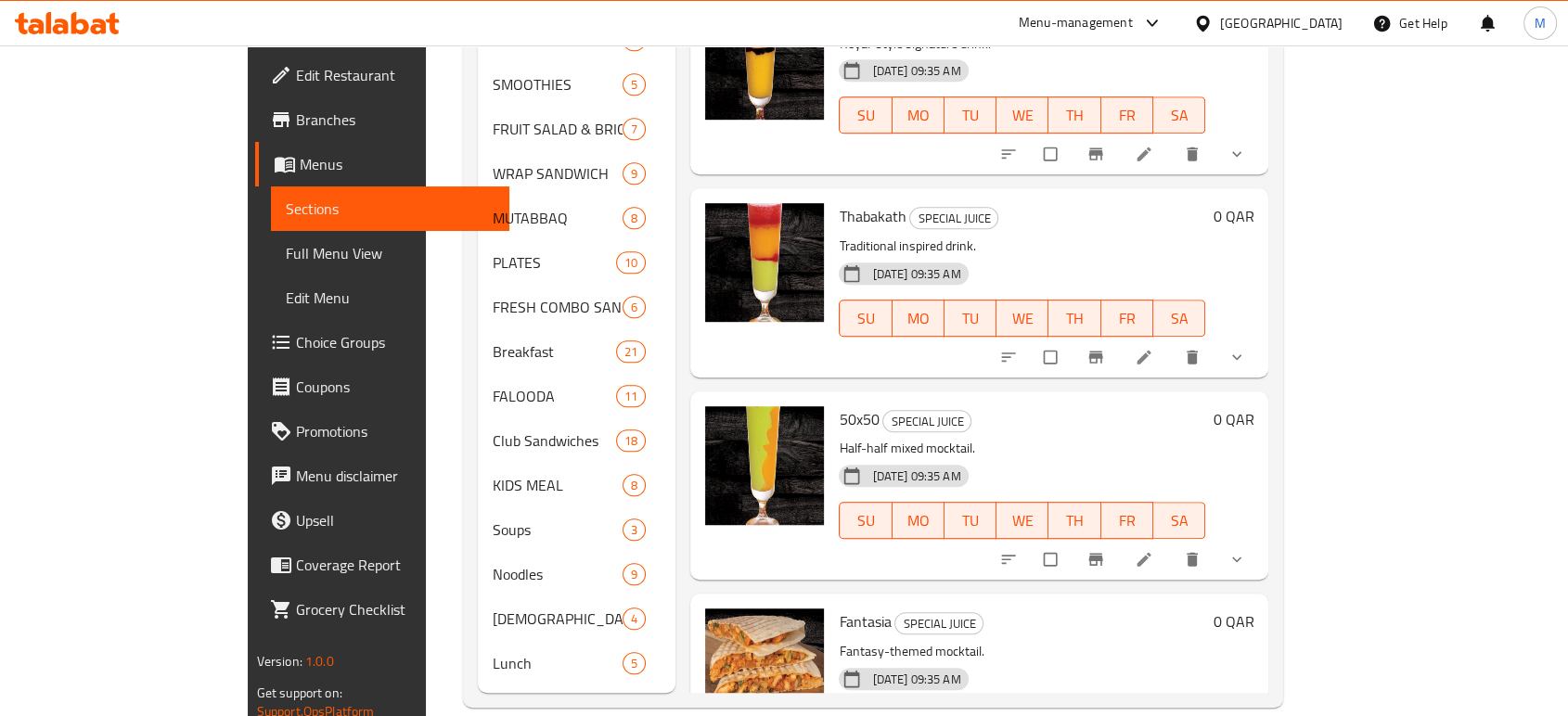
scroll to position [1945, 0]
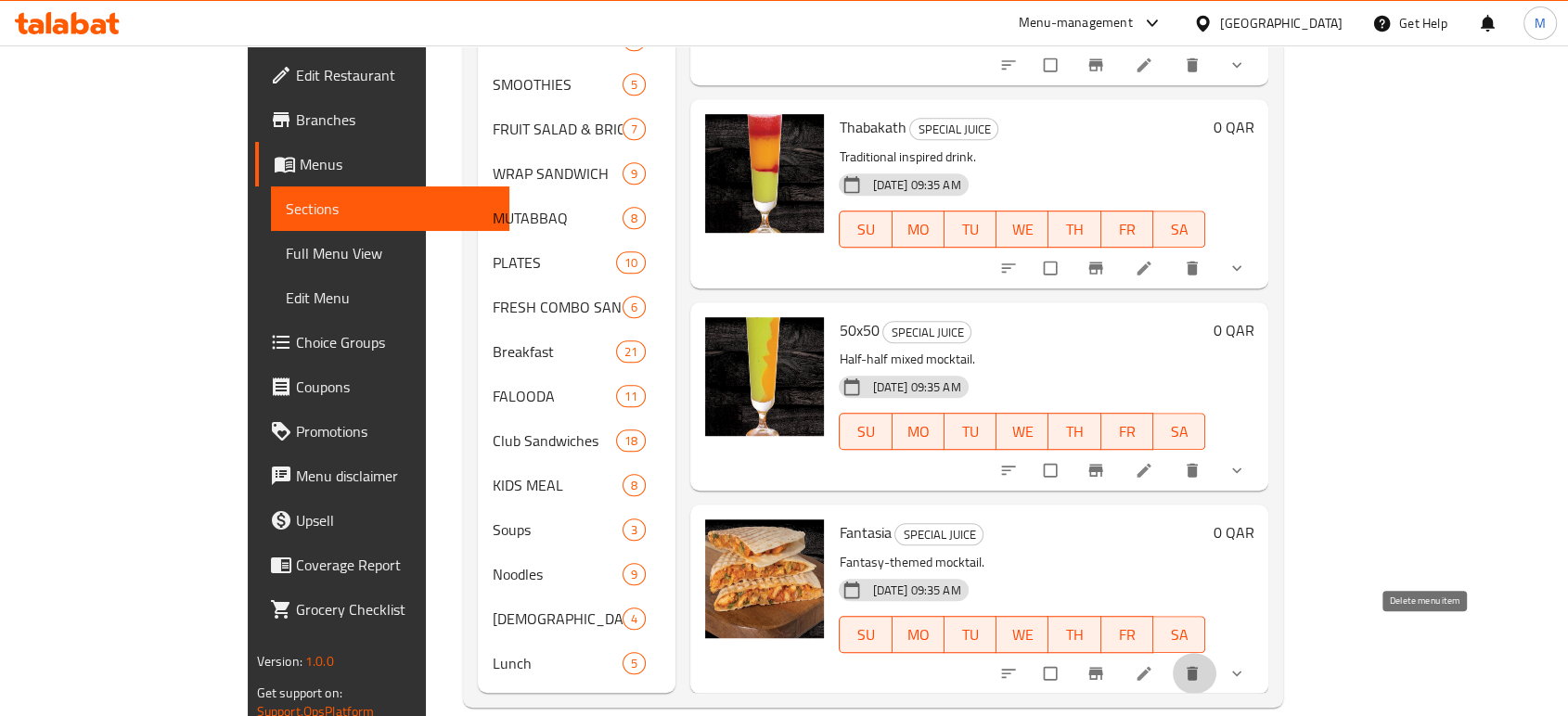
click at [1216, 654] on button "delete" at bounding box center [1193, 672] width 45 height 41
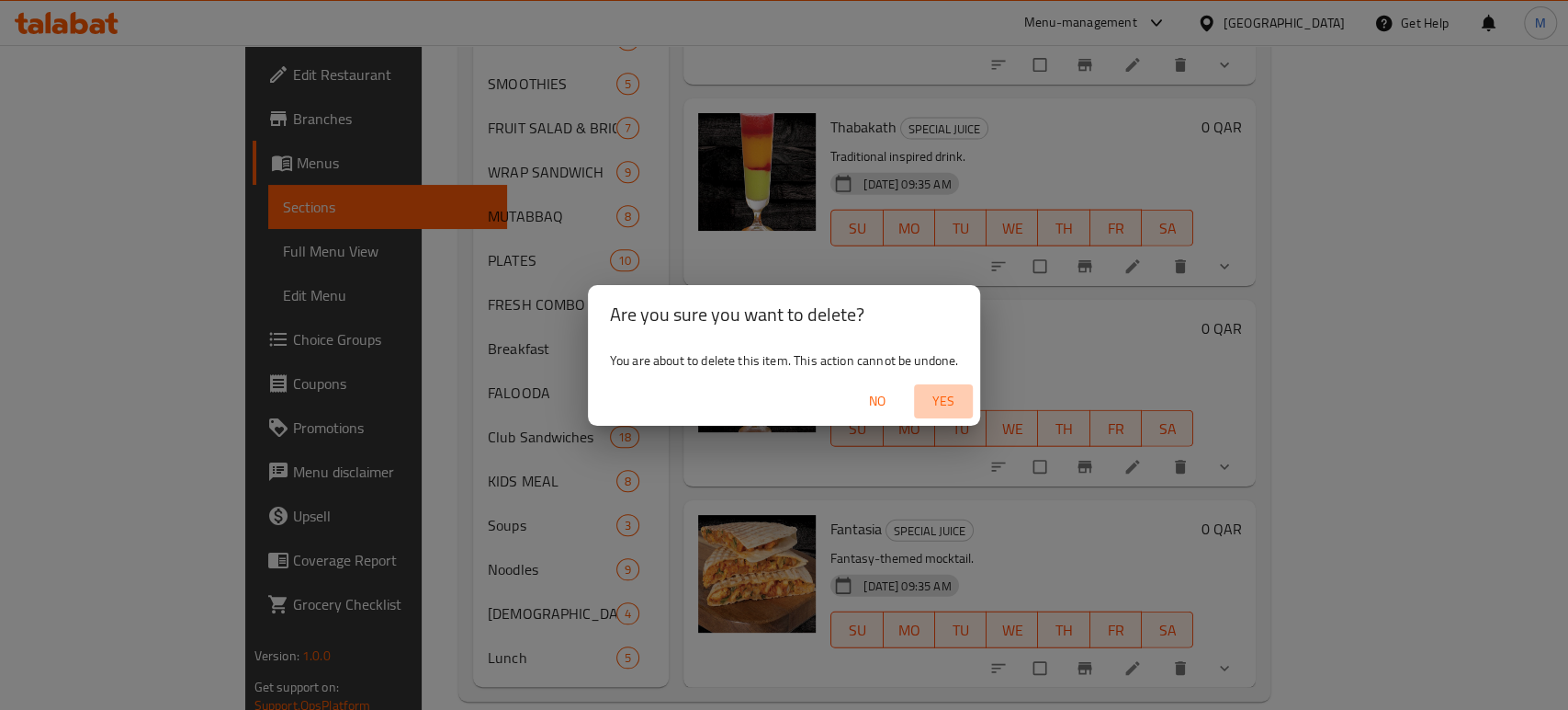
click at [945, 397] on span "Yes" at bounding box center [943, 401] width 44 height 23
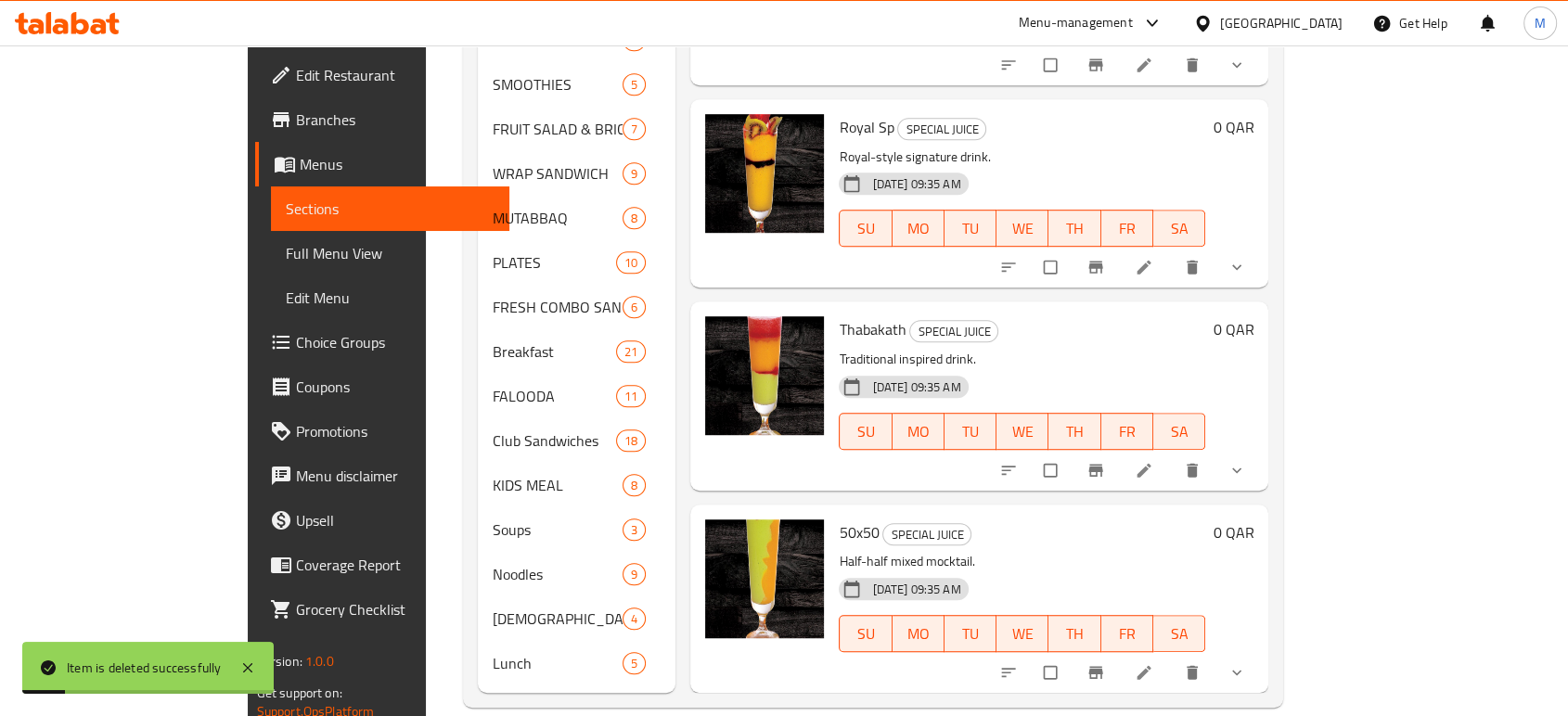
scroll to position [1743, 0]
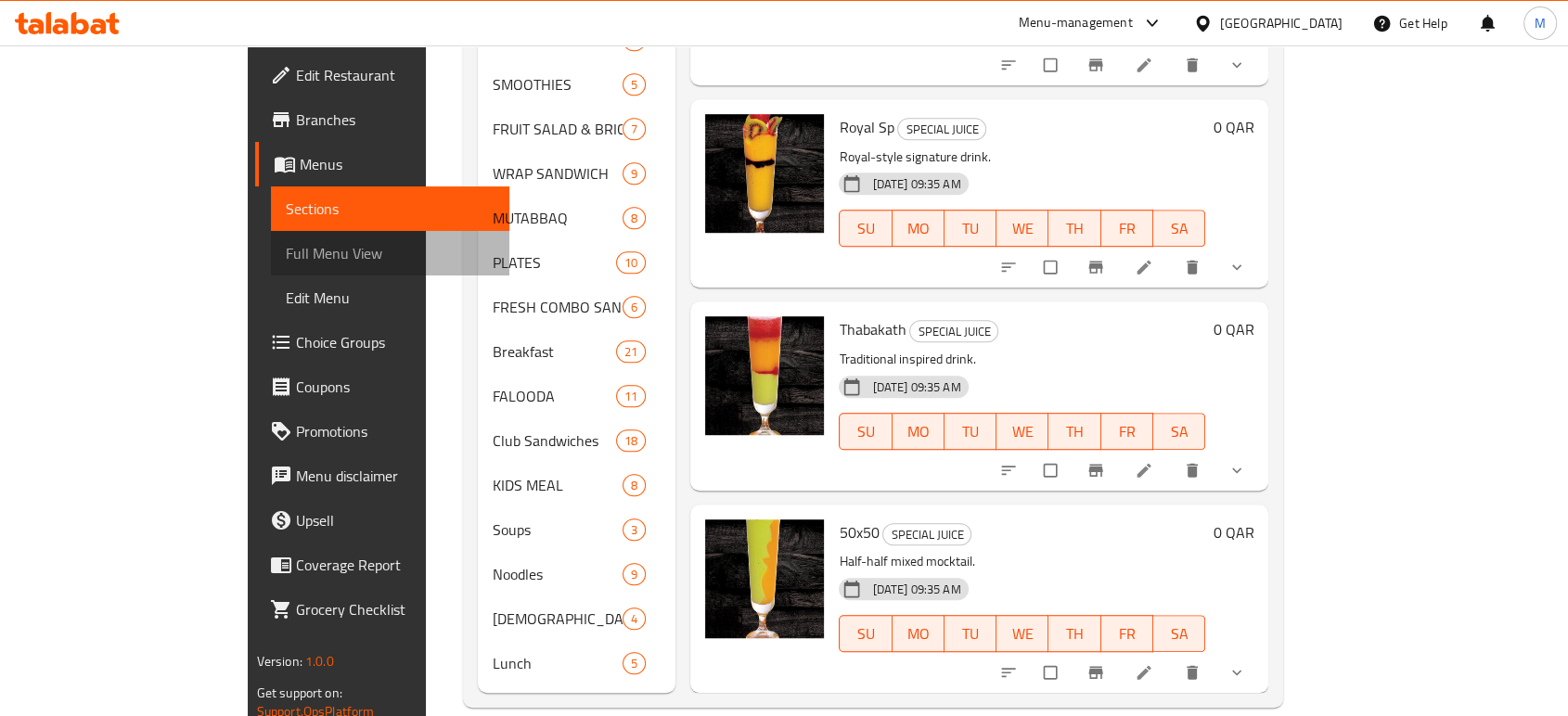
click at [271, 265] on link "Full Menu View" at bounding box center [390, 253] width 239 height 45
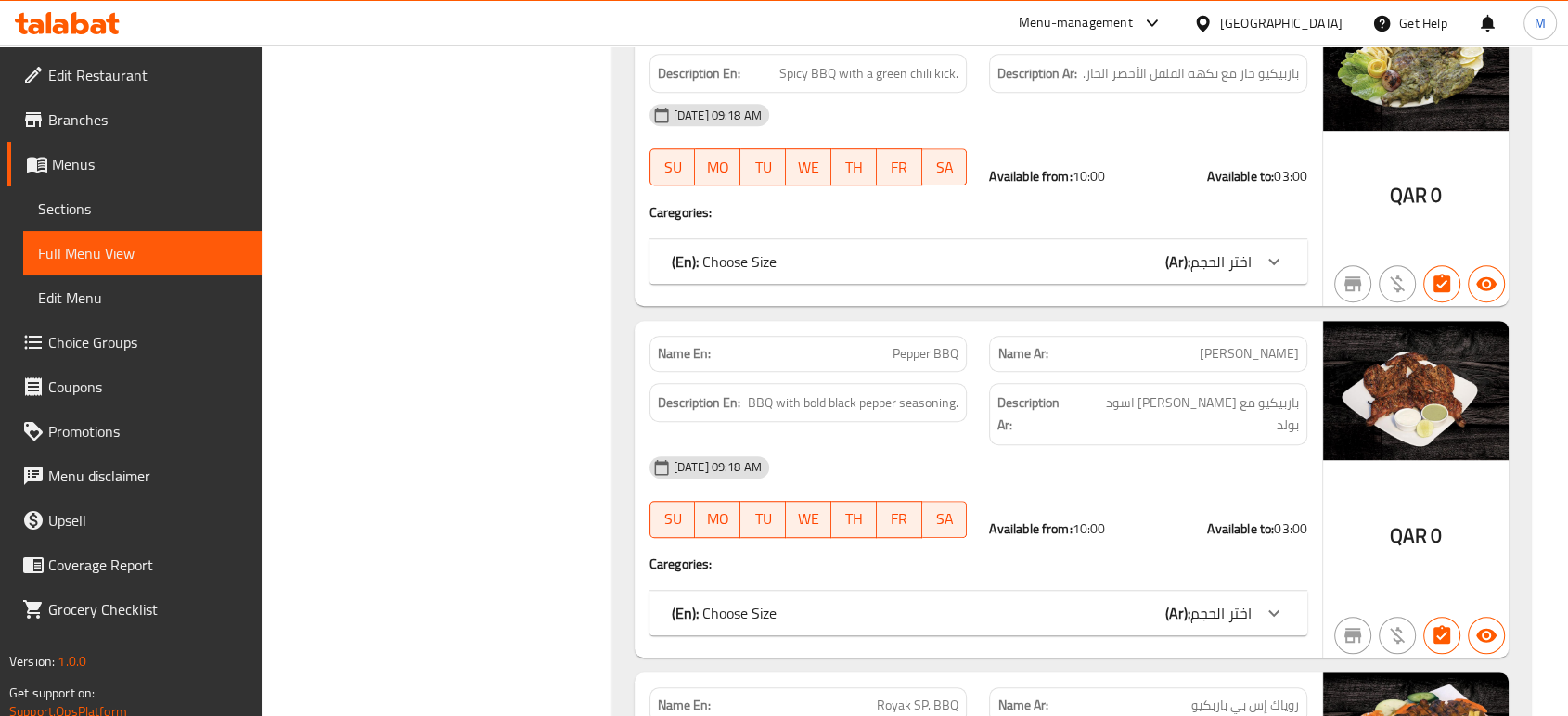
click at [1156, 458] on div "20-08-2025 09:18 AM" at bounding box center [978, 467] width 680 height 45
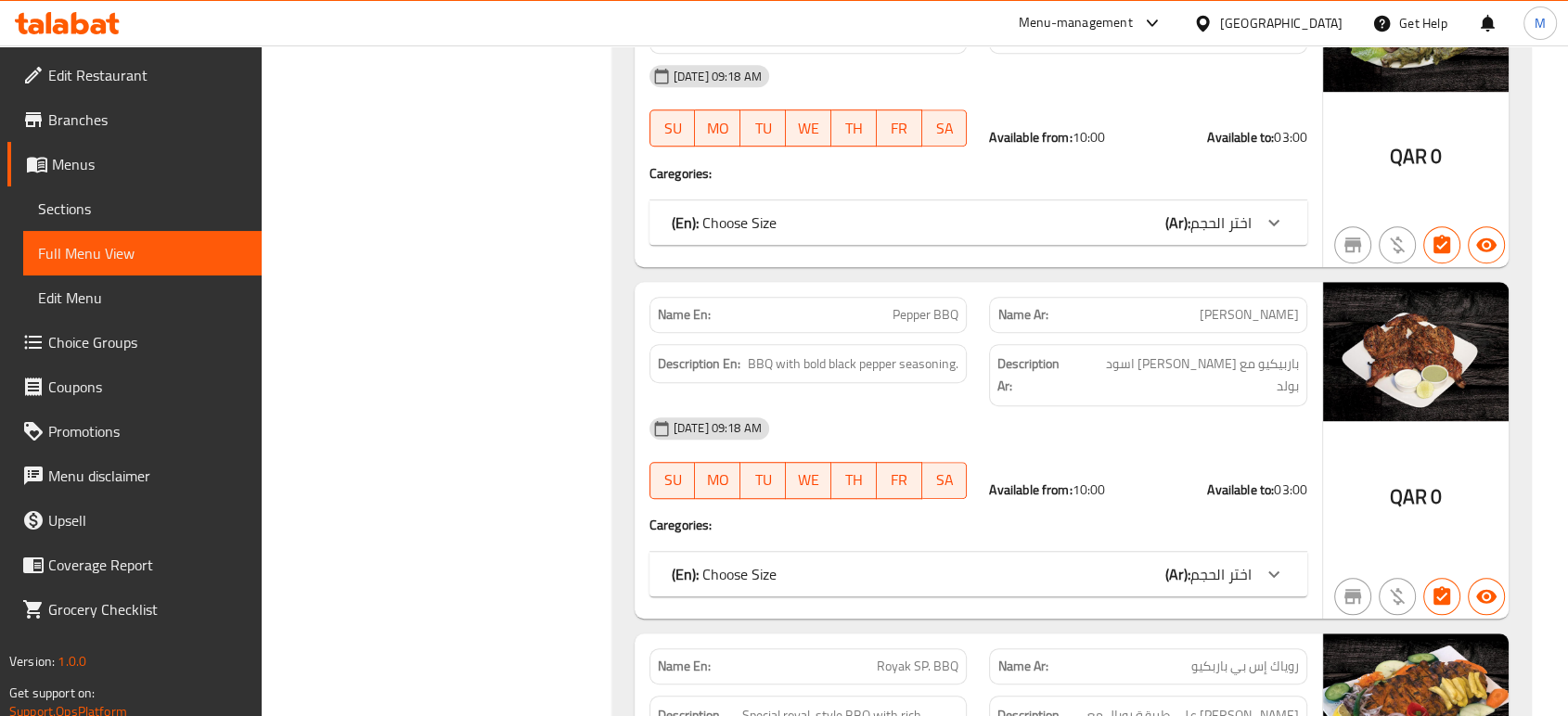
scroll to position [1128, 0]
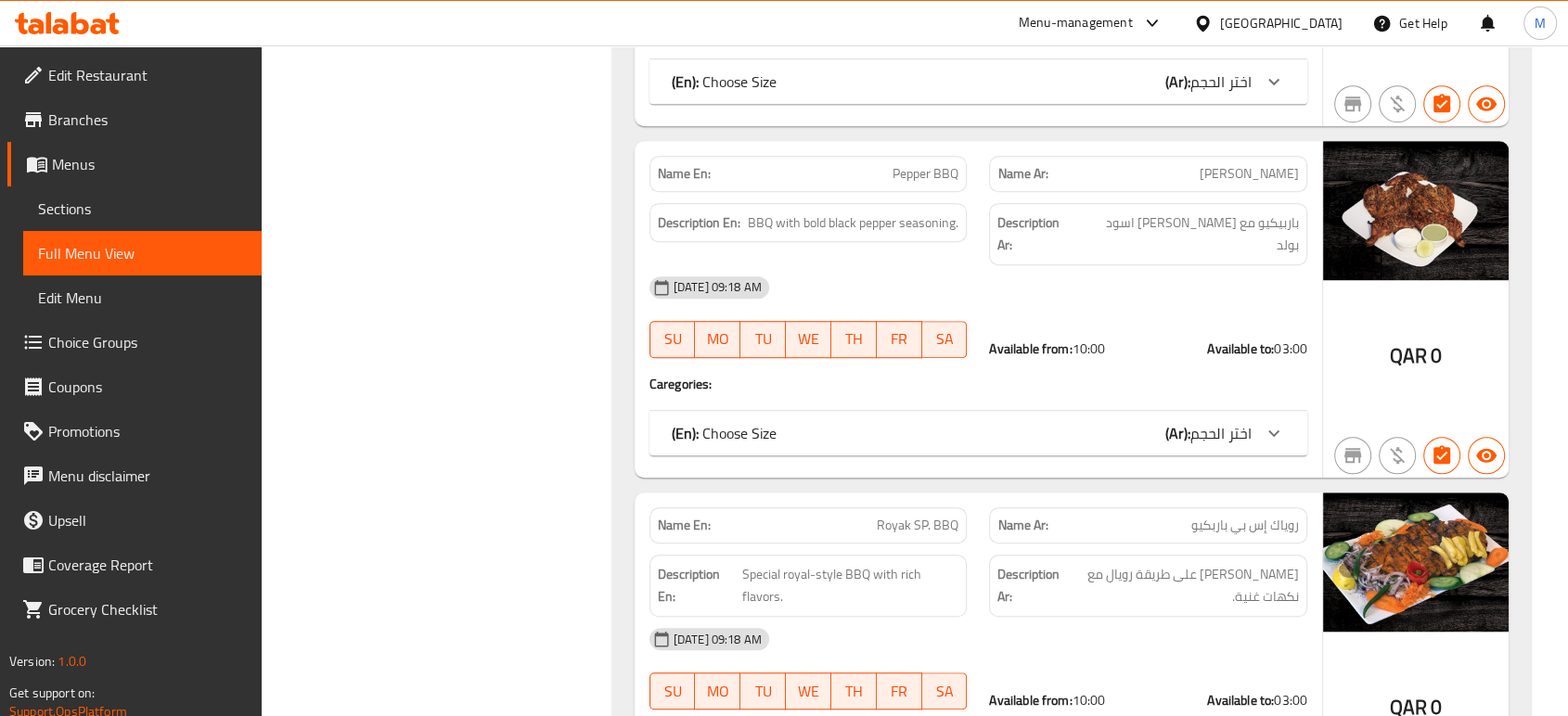
scroll to position [15, 0]
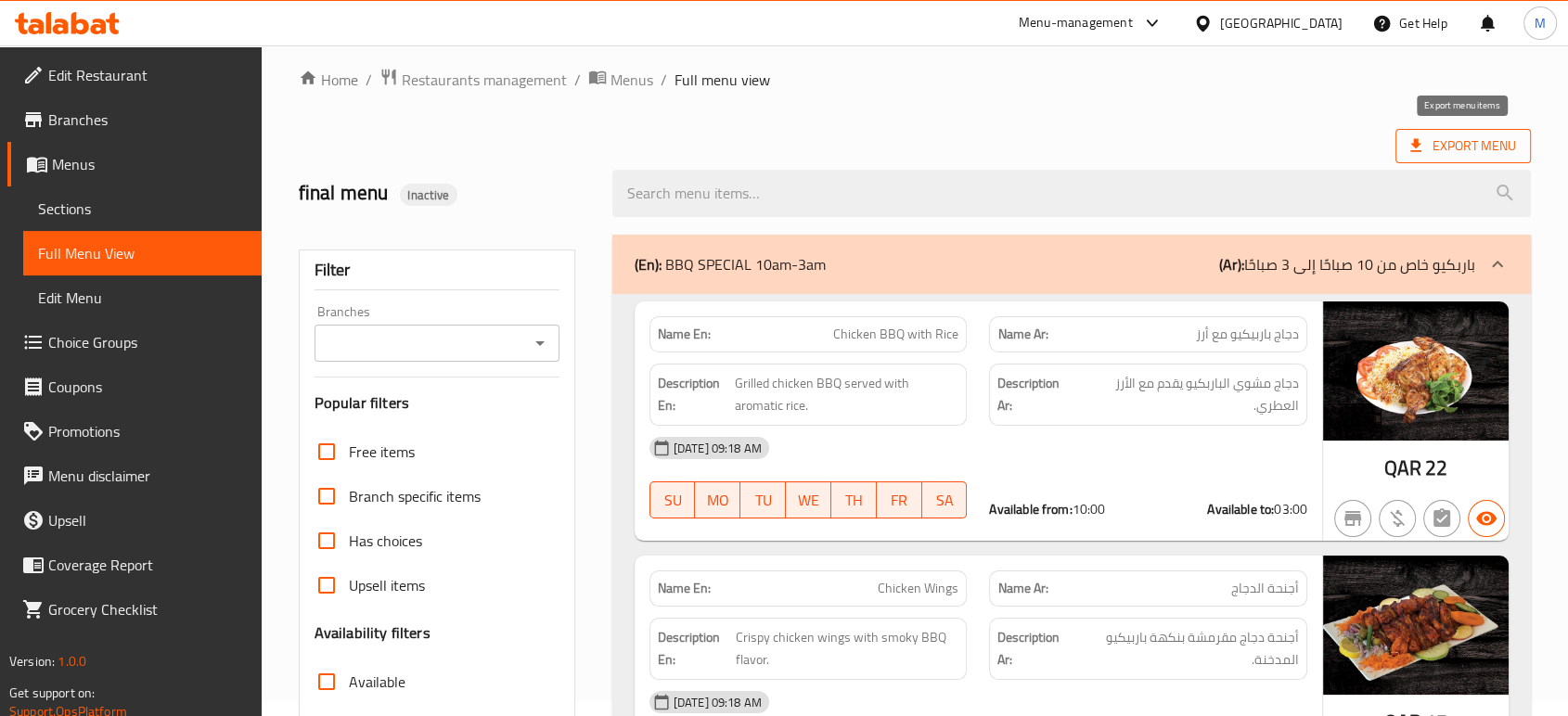
click at [1450, 149] on span "Export Menu" at bounding box center [1462, 145] width 106 height 23
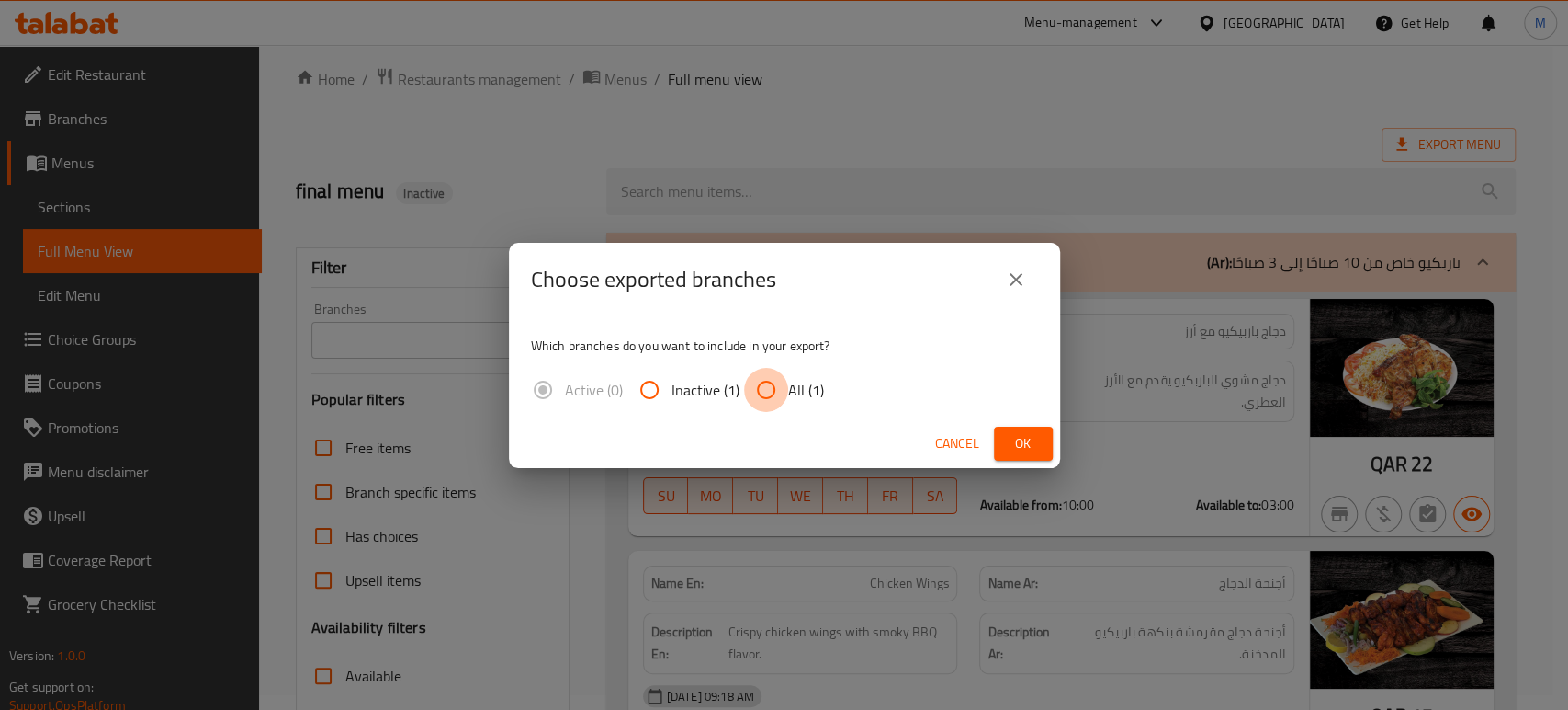
click at [772, 394] on input "All (1)" at bounding box center [766, 389] width 44 height 44
radio input "true"
click at [1021, 450] on span "Ok" at bounding box center [1022, 443] width 29 height 23
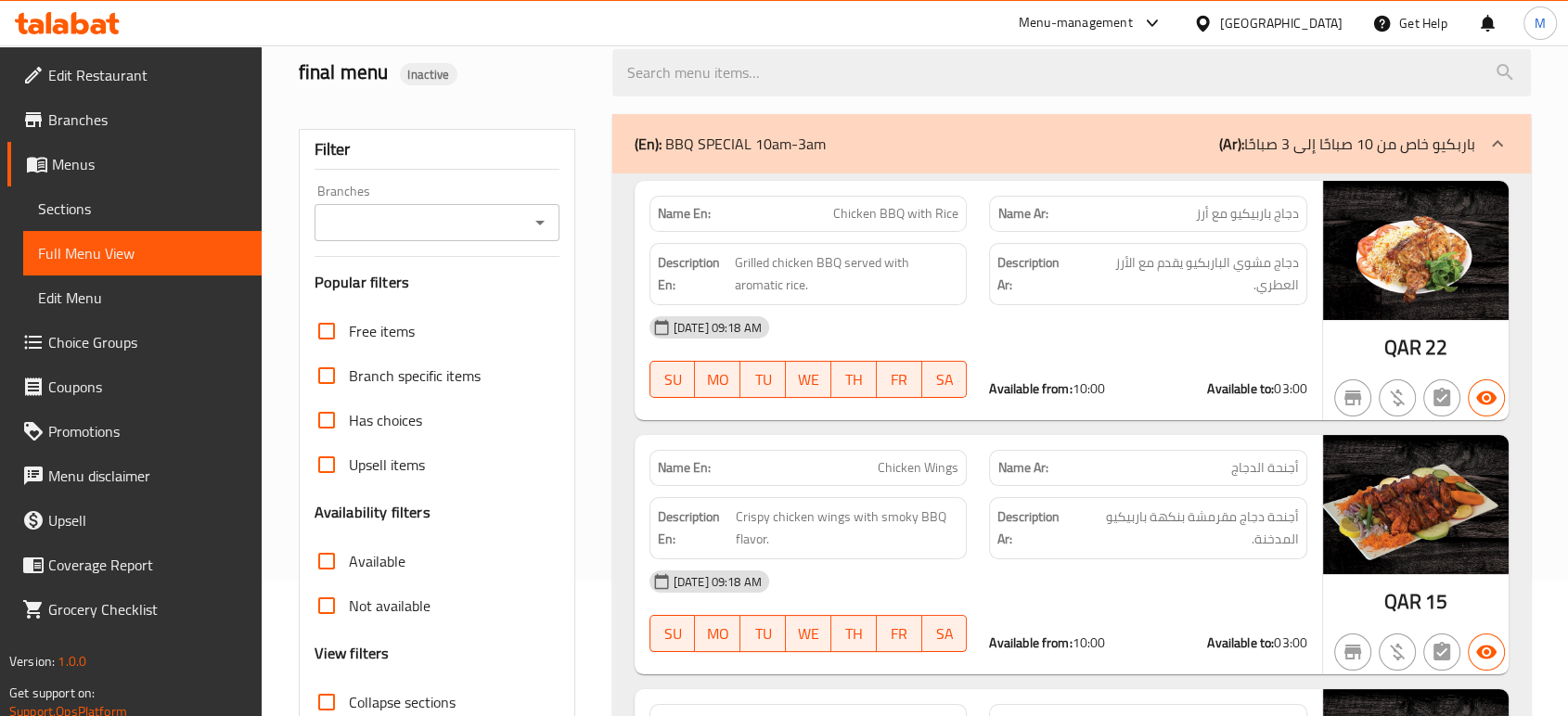
scroll to position [138, 0]
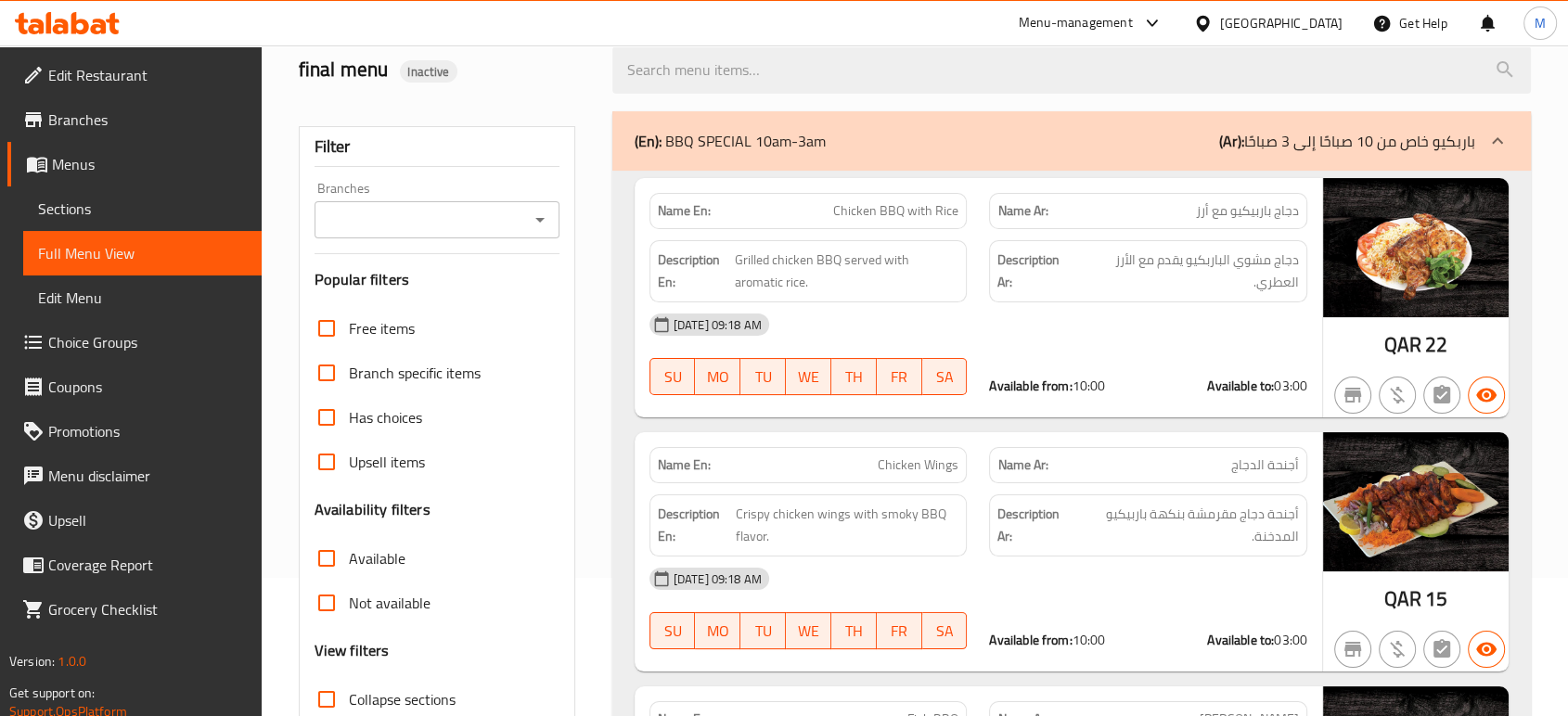
click at [1113, 565] on div "20-08-2025 09:18 AM" at bounding box center [978, 578] width 680 height 45
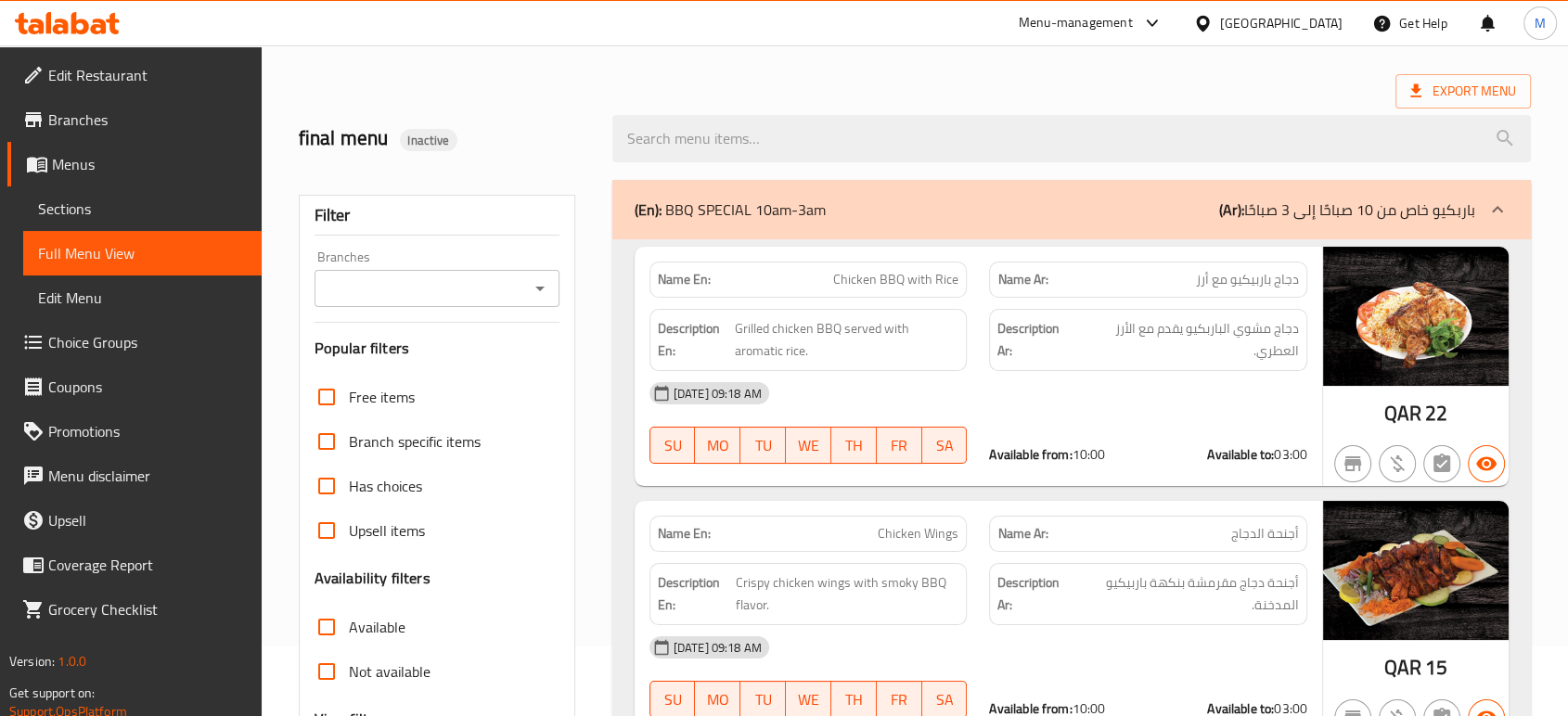
scroll to position [0, 0]
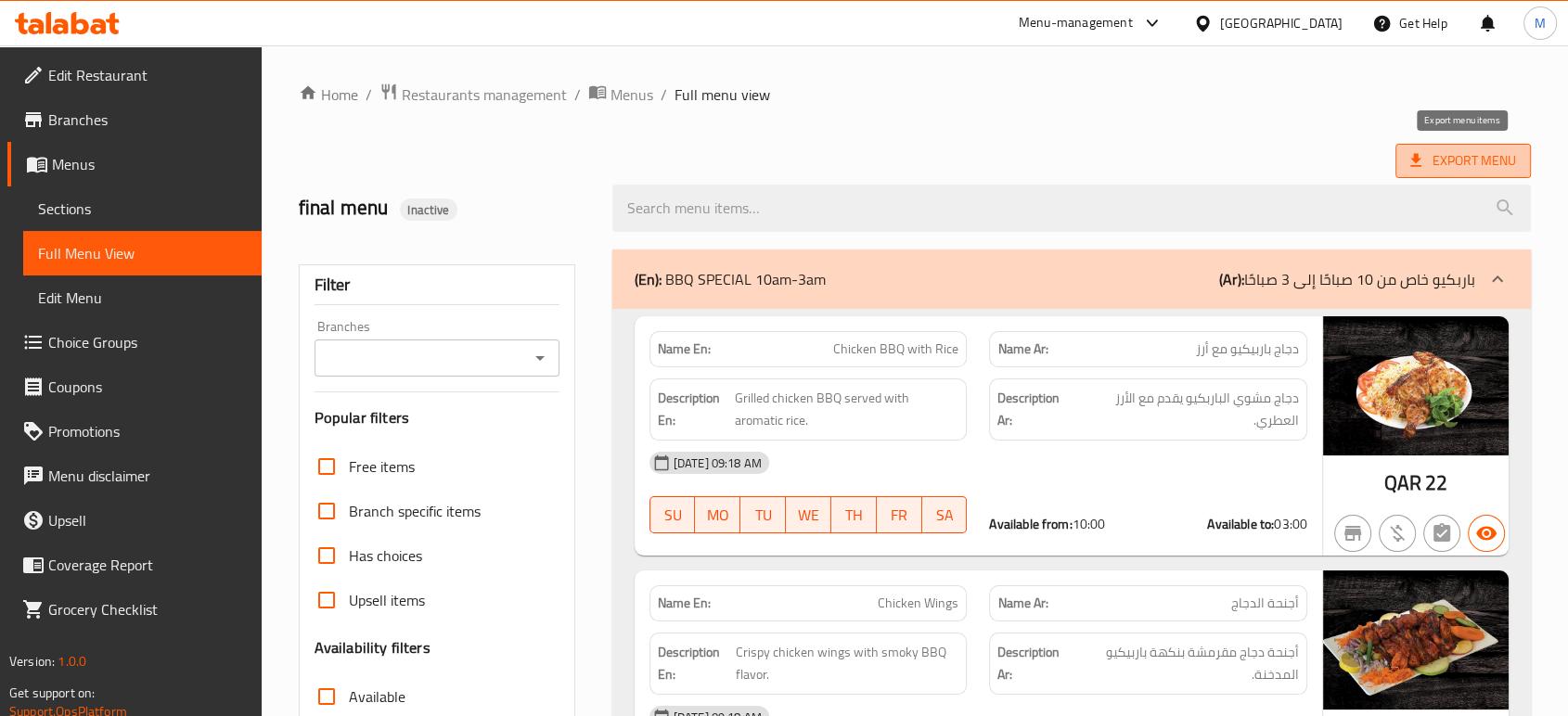
click at [1453, 169] on span "Export Menu" at bounding box center [1462, 161] width 106 height 23
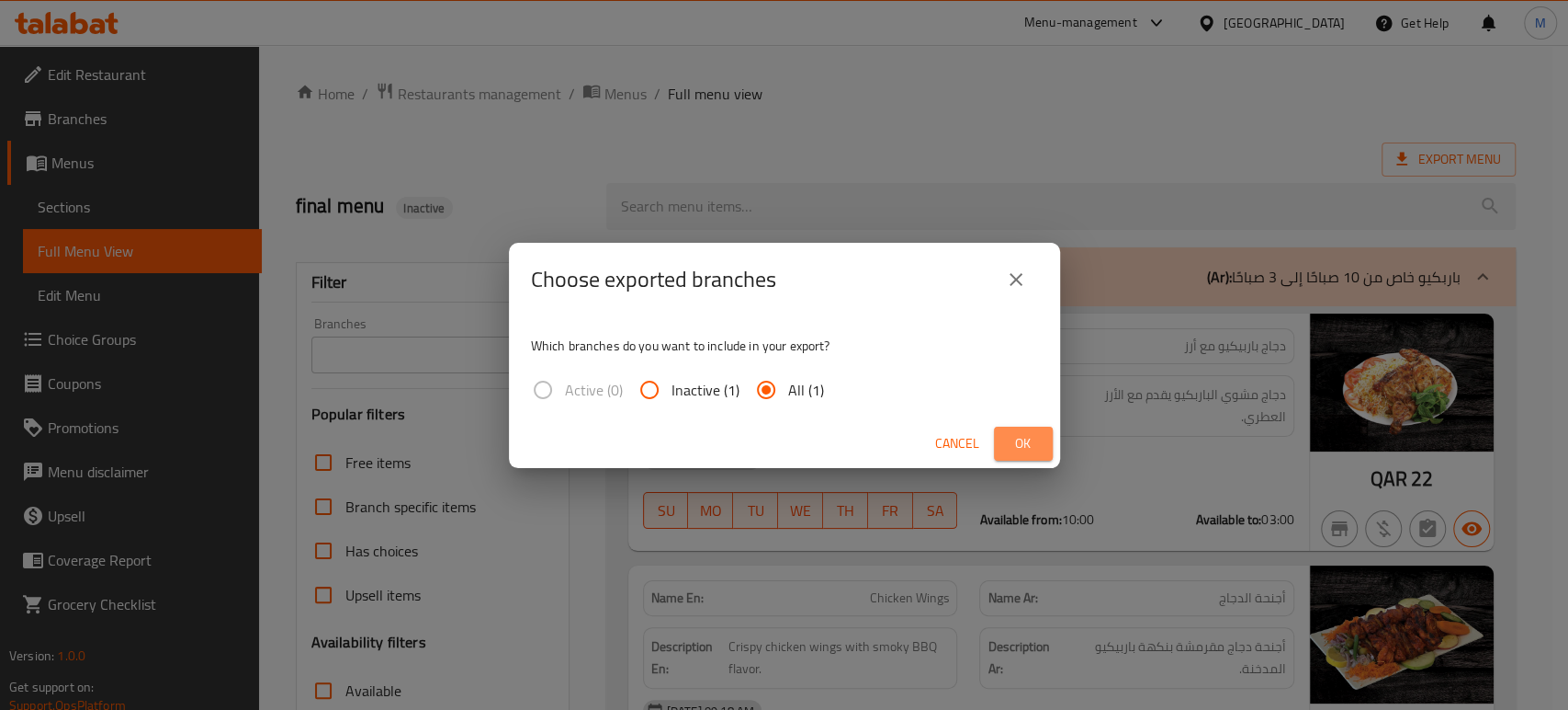
click at [1021, 439] on span "Ok" at bounding box center [1022, 443] width 29 height 23
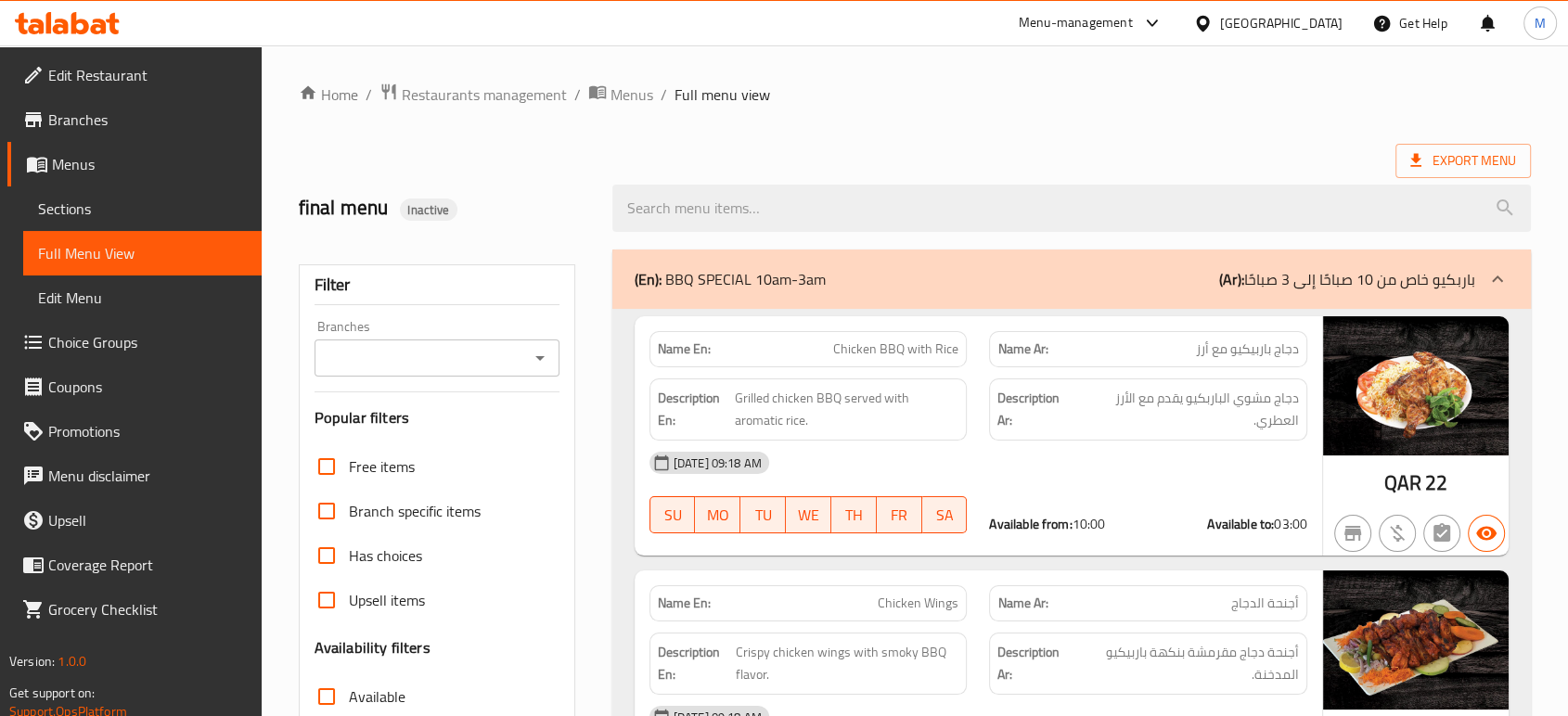
click at [1107, 146] on div "Export Menu" at bounding box center [914, 161] width 1232 height 34
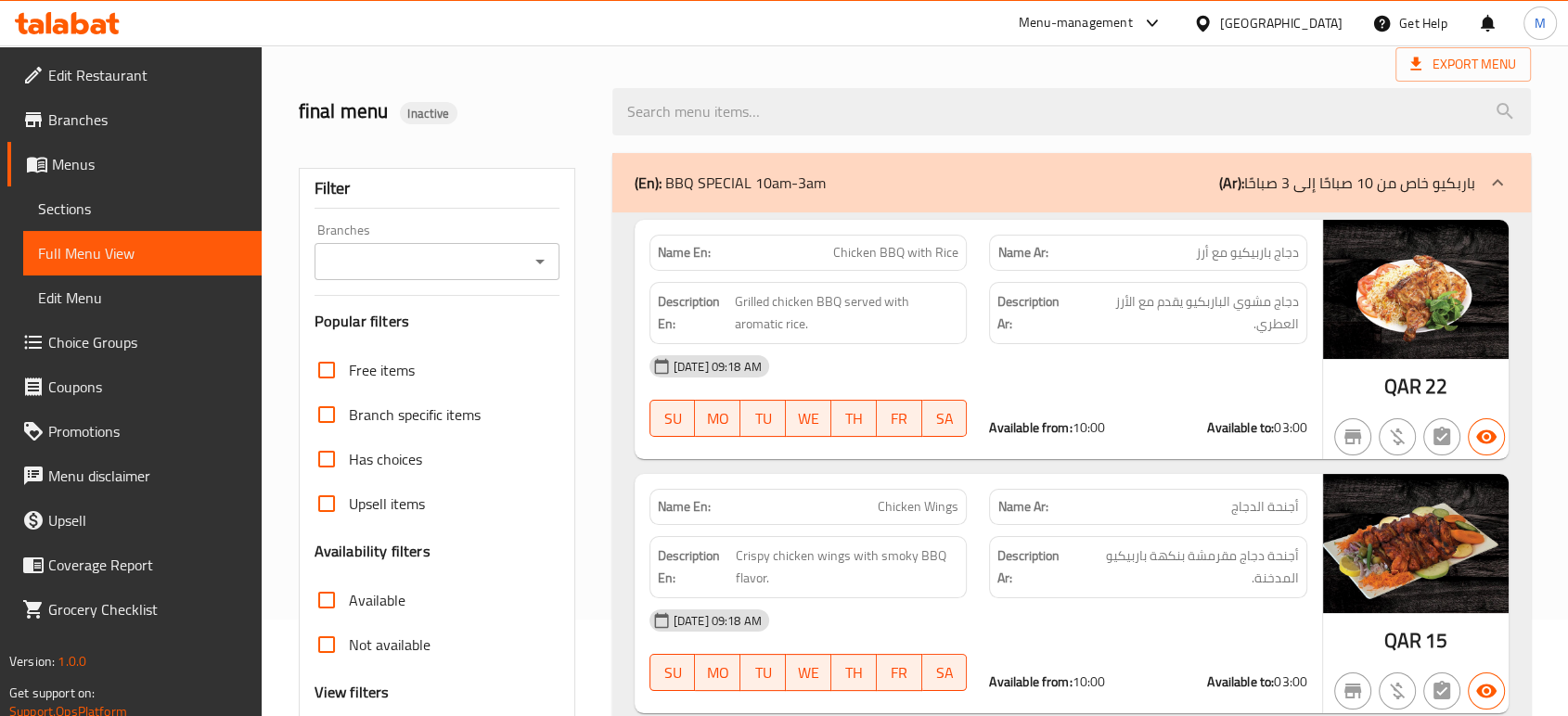
scroll to position [82, 0]
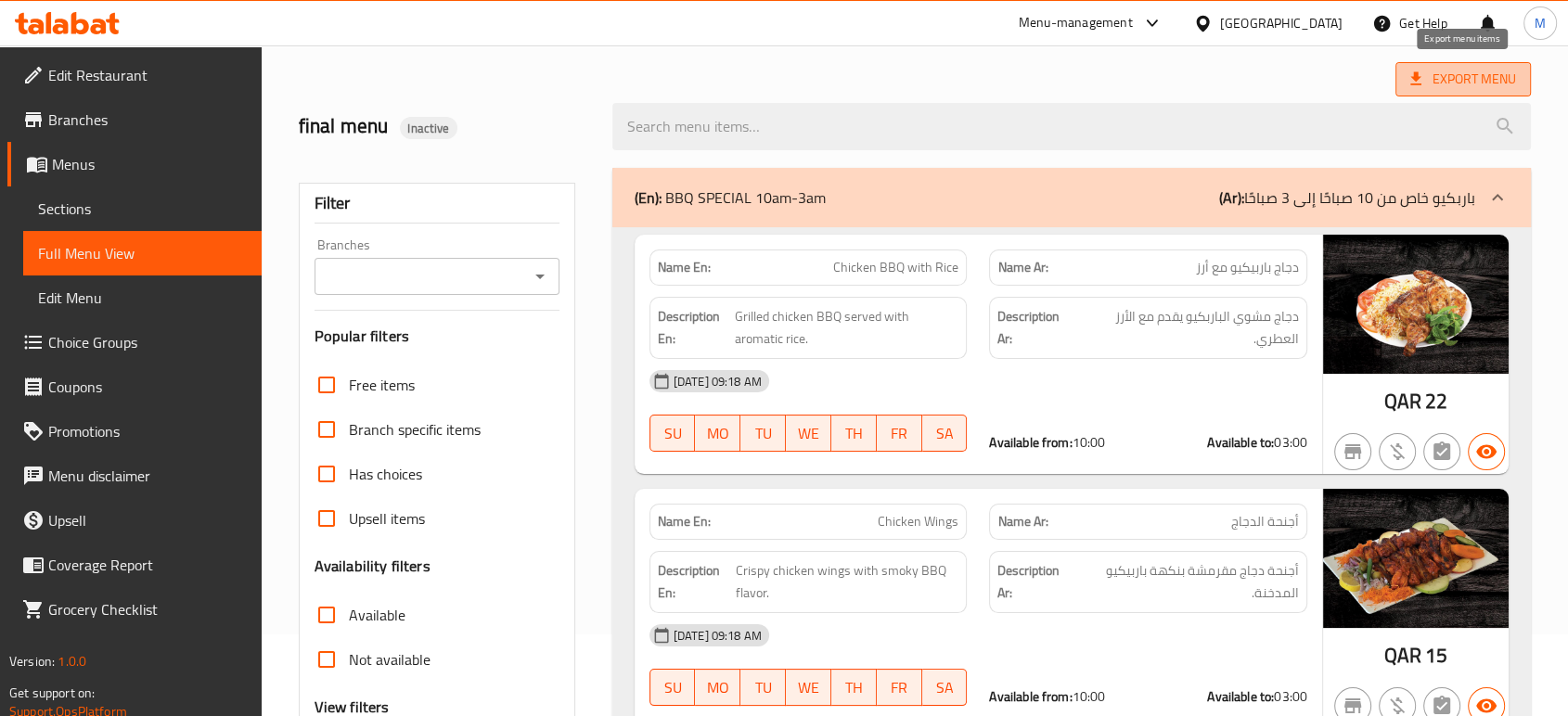
click at [1440, 92] on span "Export Menu" at bounding box center [1462, 79] width 135 height 34
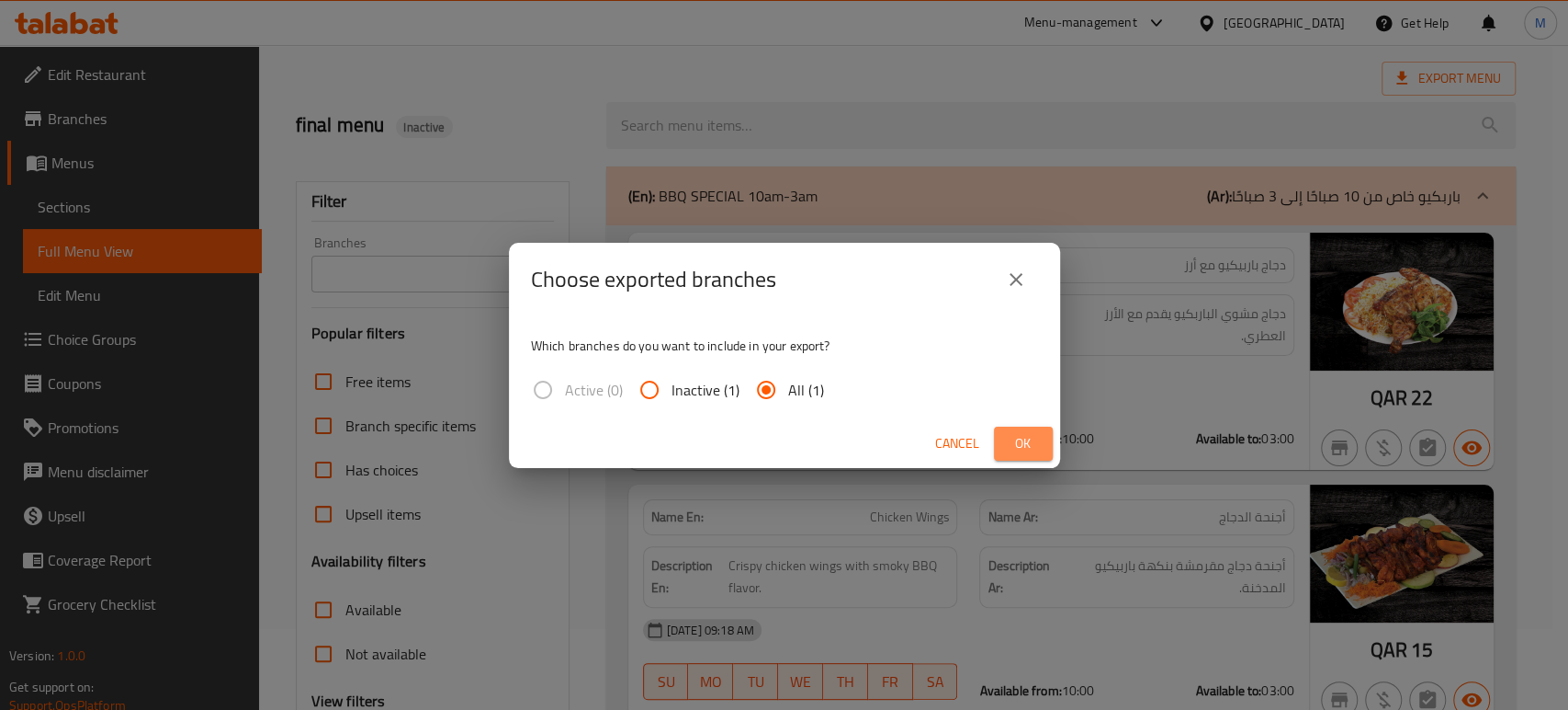
click at [1037, 454] on span "Ok" at bounding box center [1022, 443] width 29 height 23
